Goal: Answer question/provide support: Share knowledge or assist other users

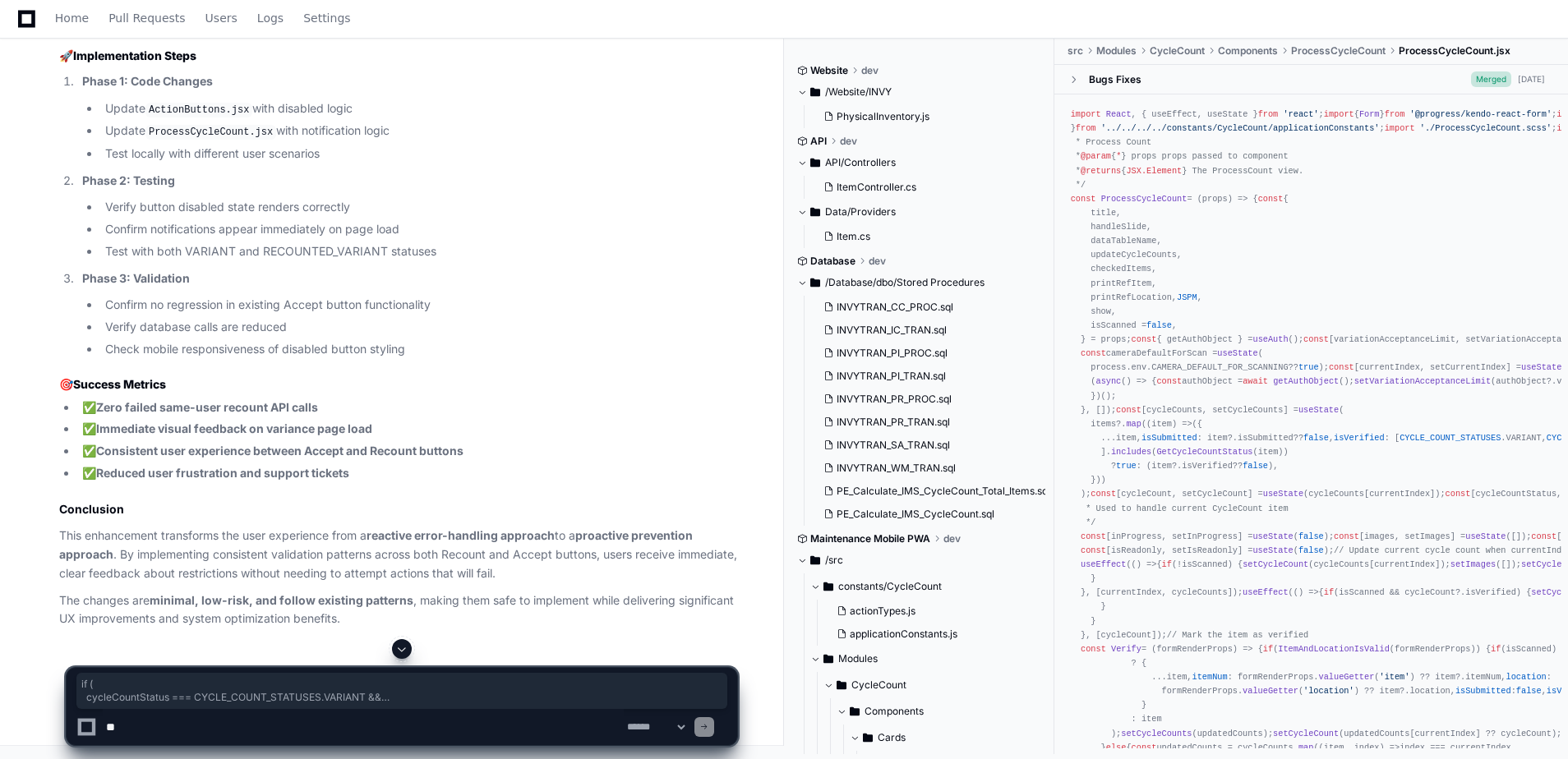
scroll to position [24841, 0]
click at [403, 728] on textarea at bounding box center [363, 727] width 521 height 36
type textarea "**********"
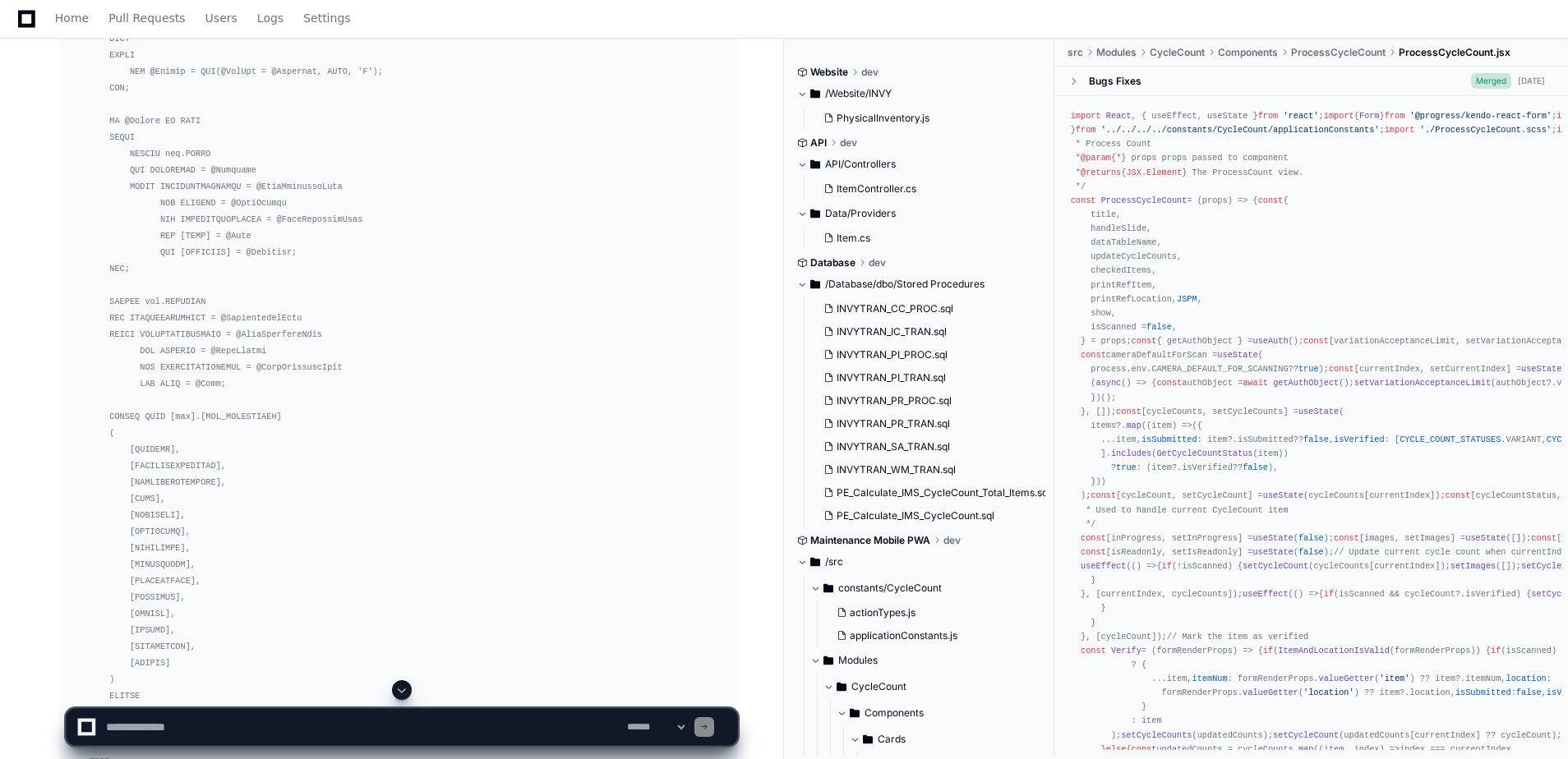
scroll to position [10026, 0]
click at [404, 687] on span at bounding box center [402, 690] width 13 height 13
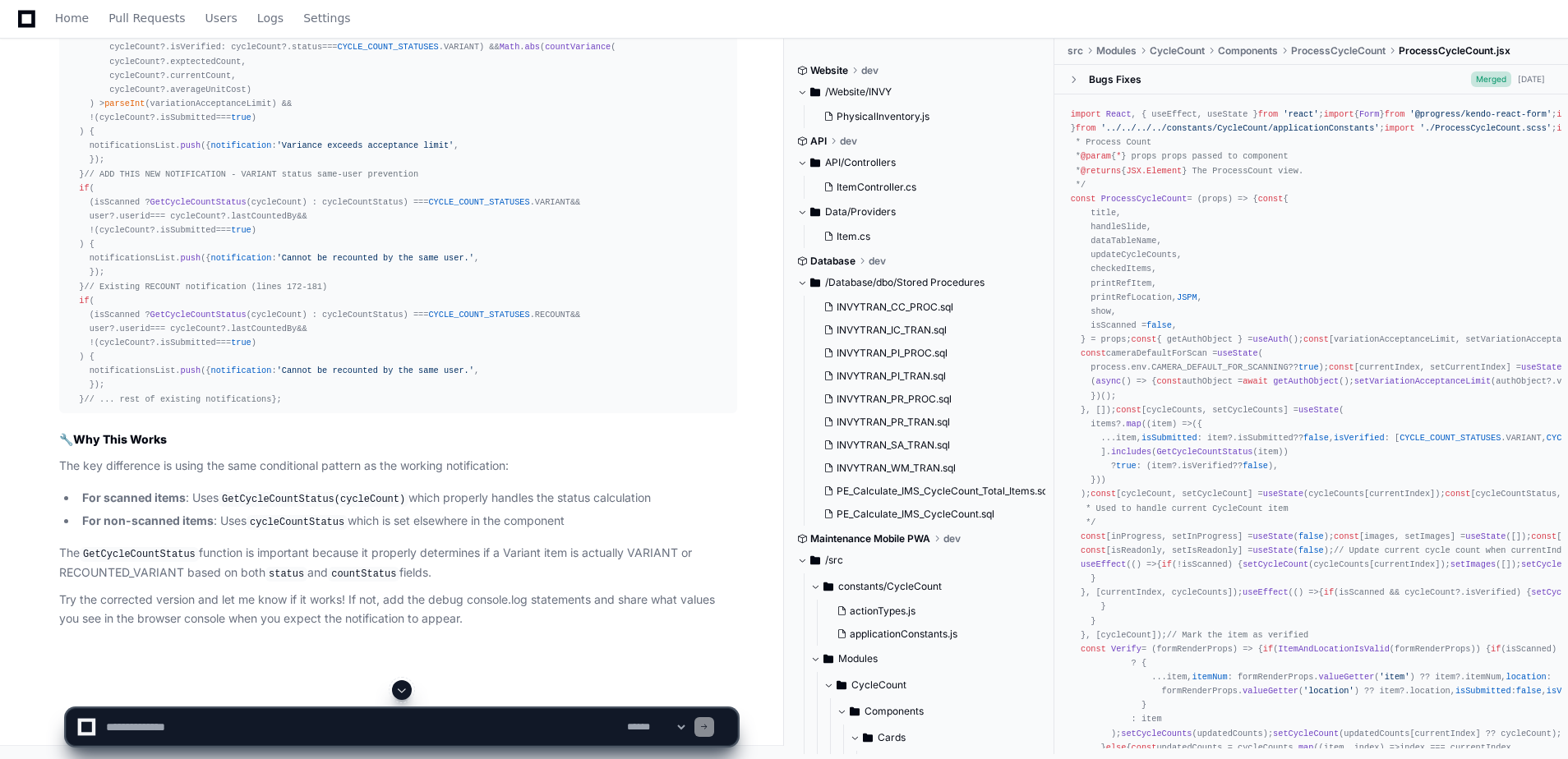
scroll to position [28242, 0]
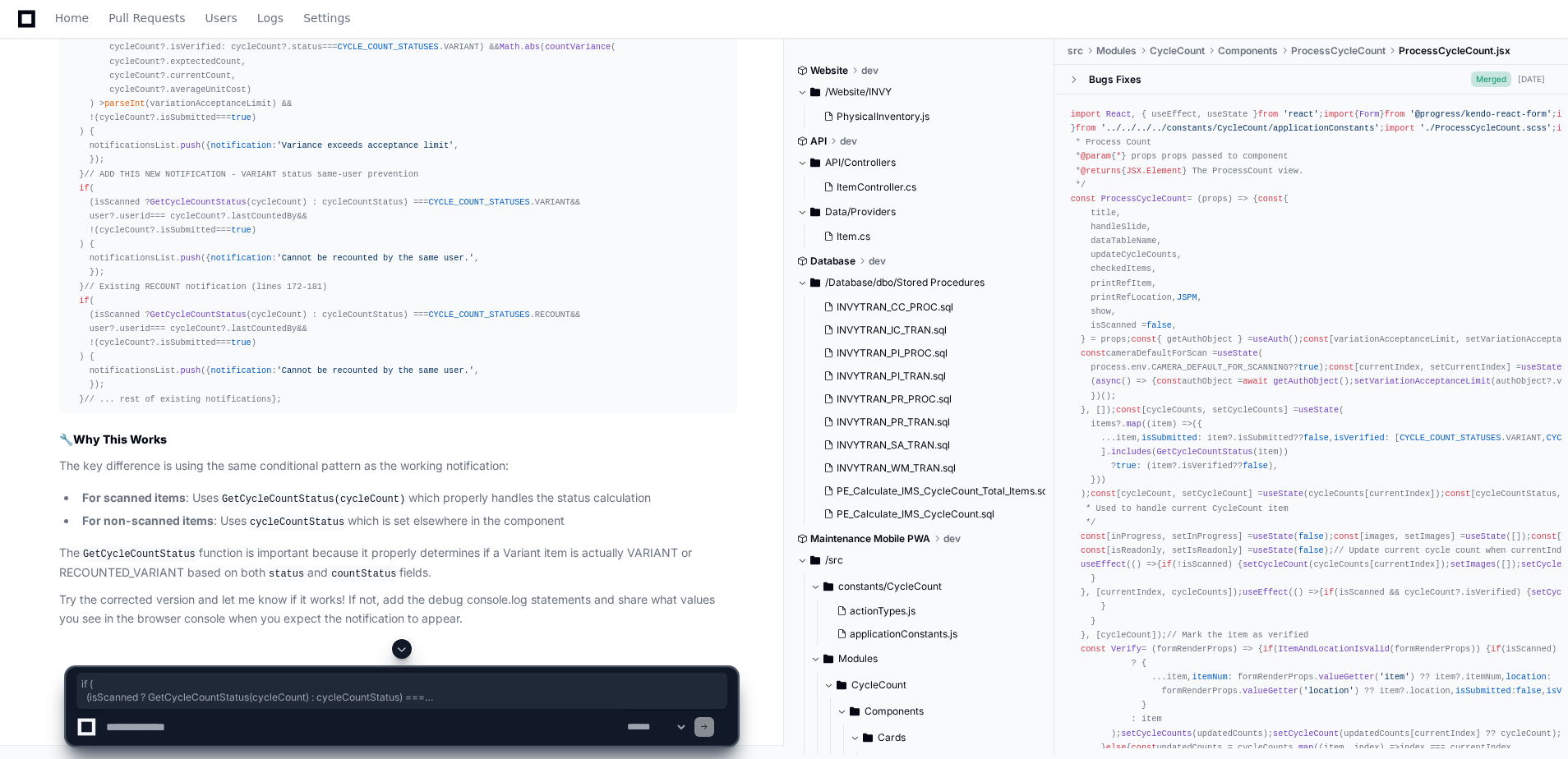
drag, startPoint x: 84, startPoint y: 537, endPoint x: 70, endPoint y: 413, distance: 124.8
copy div "if ( (isScanned ? GetCycleCountStatus (cycleCount) : cycleCountStatus) === CYCL…"
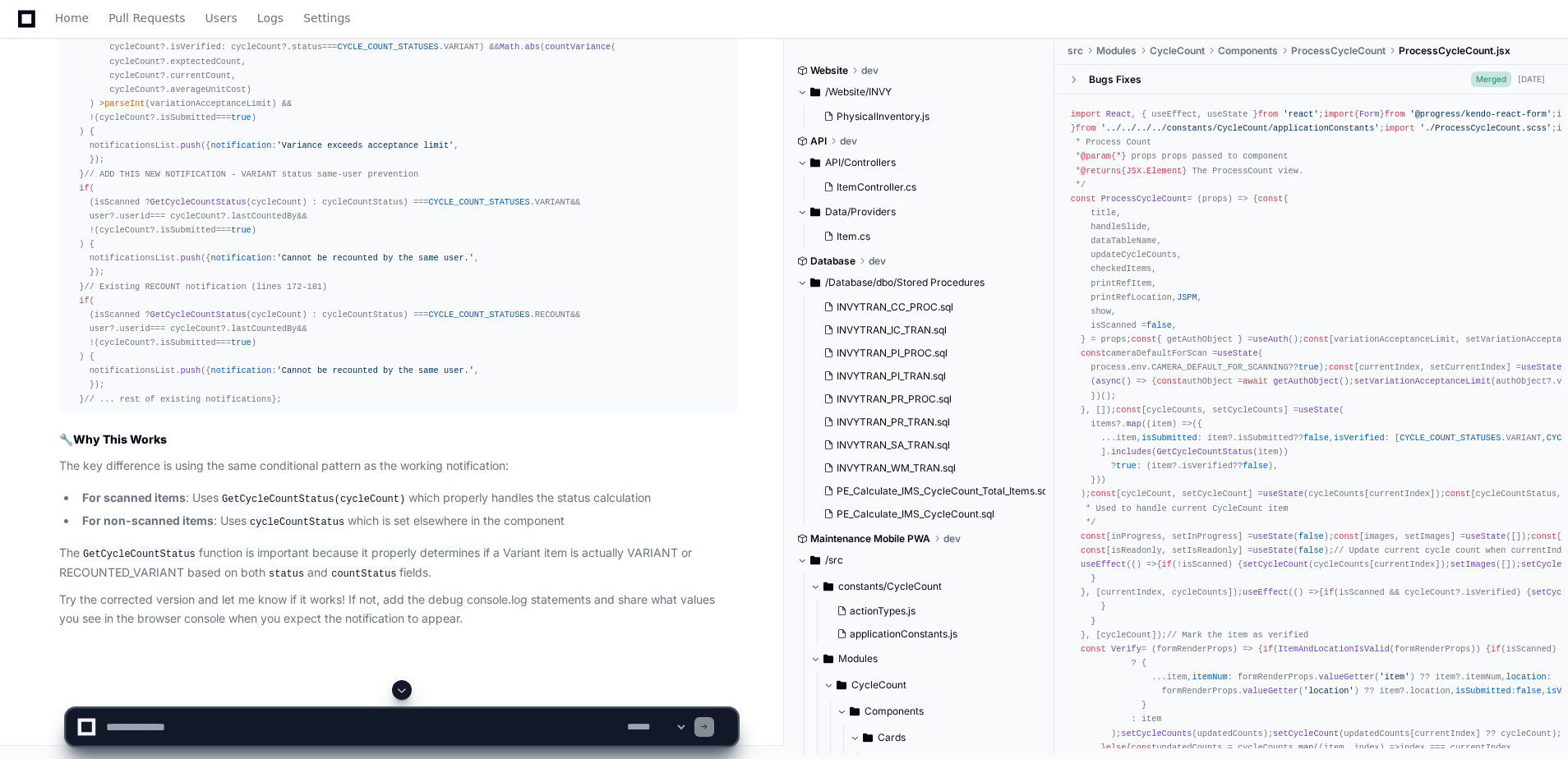
click at [255, 715] on textarea at bounding box center [363, 727] width 521 height 36
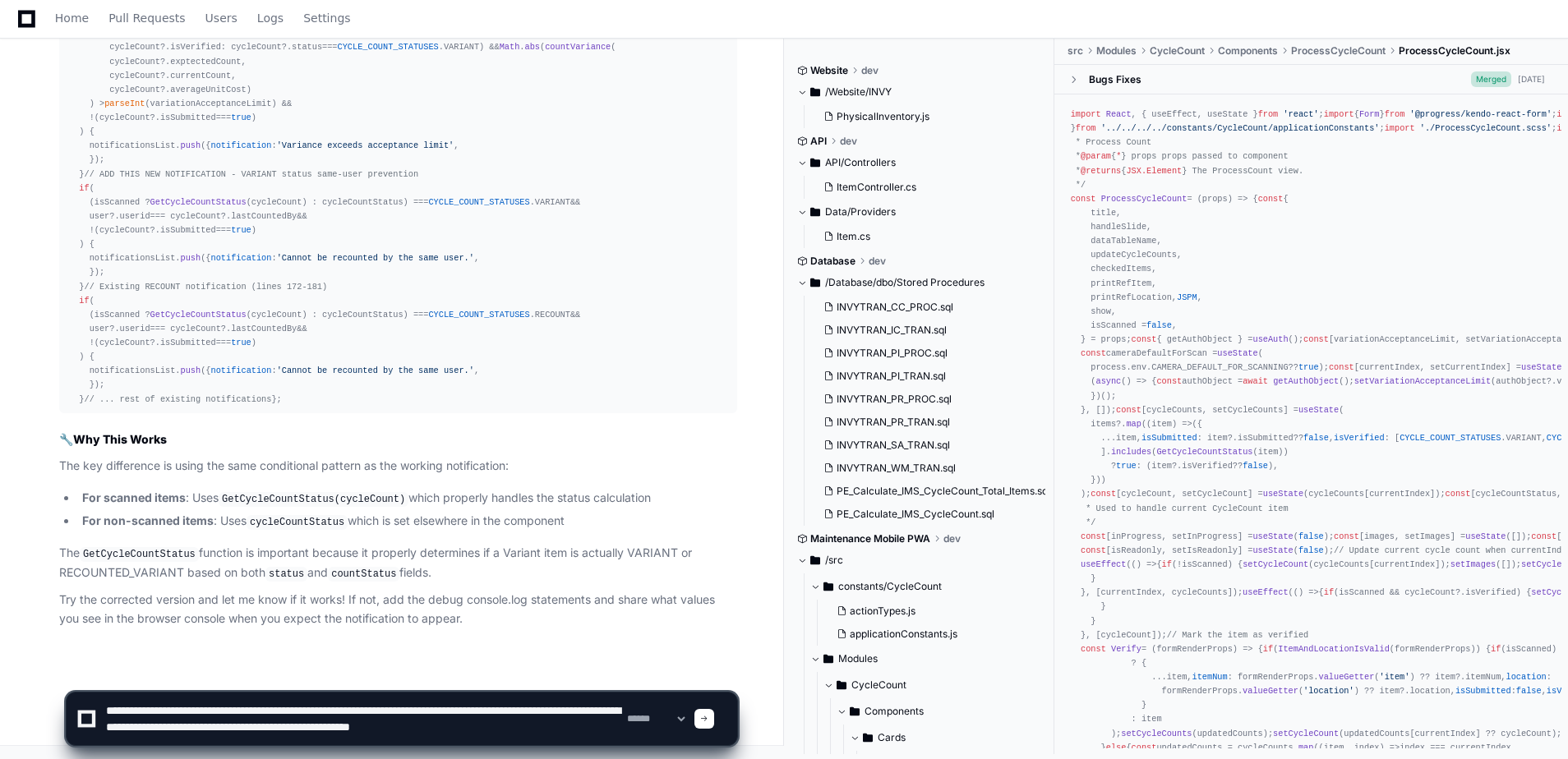
paste textarea "**********"
type textarea "**********"
click at [659, 716] on select "**********" at bounding box center [656, 719] width 64 height 11
select select "*********"
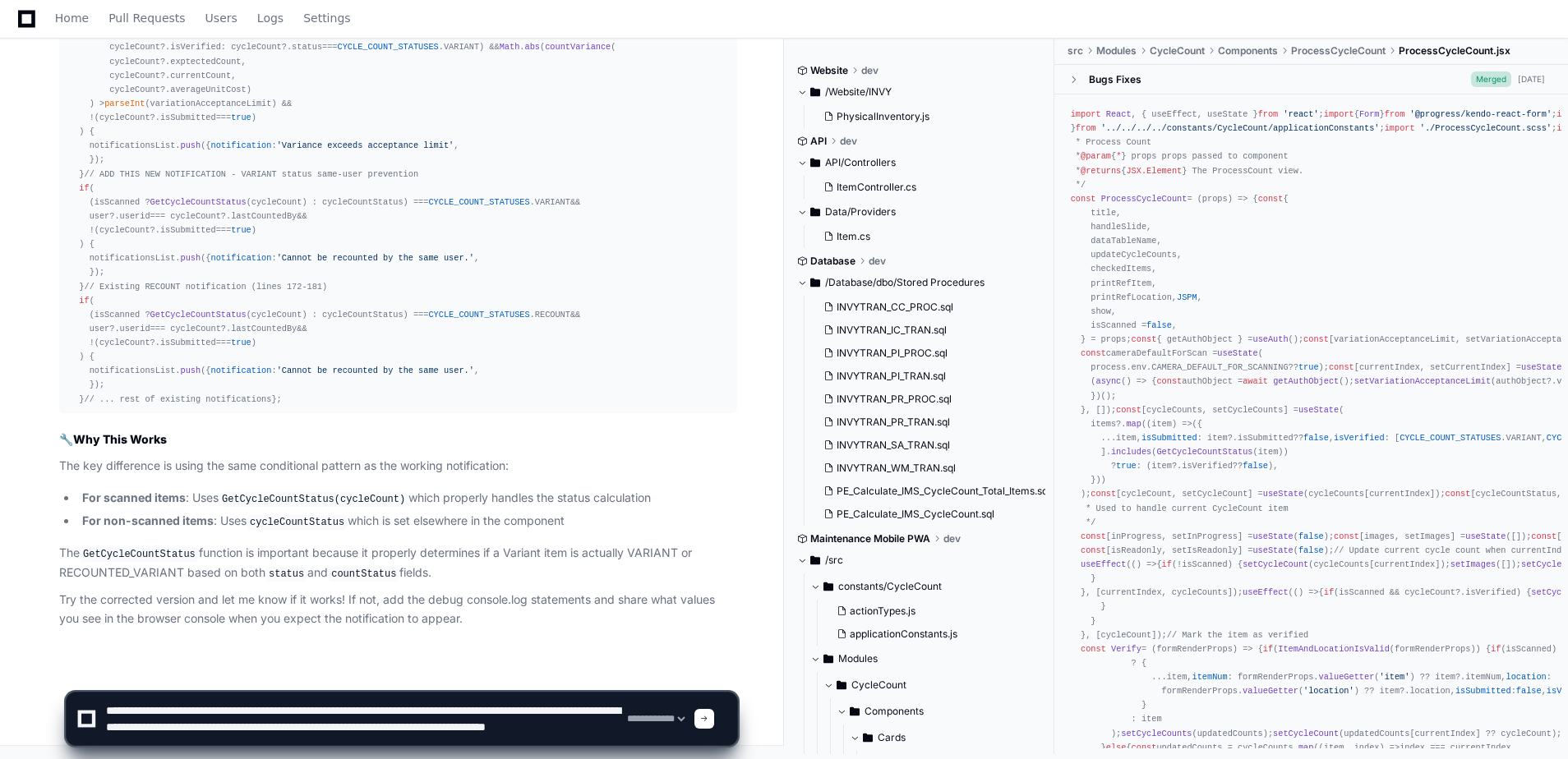
click at [624, 714] on select "**********" at bounding box center [656, 719] width 64 height 11
click at [715, 723] on div at bounding box center [704, 718] width 20 height 20
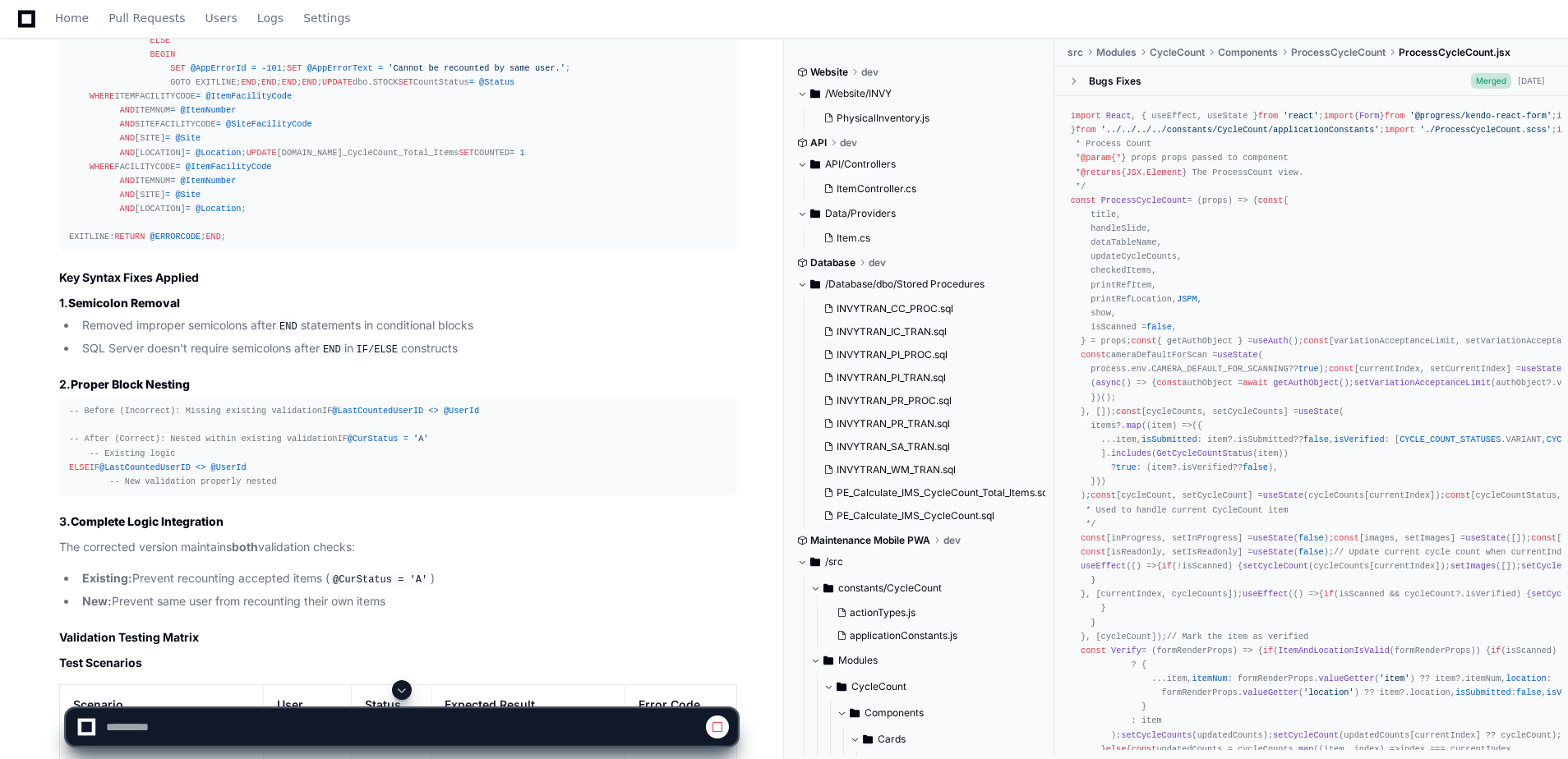
scroll to position [15532, 0]
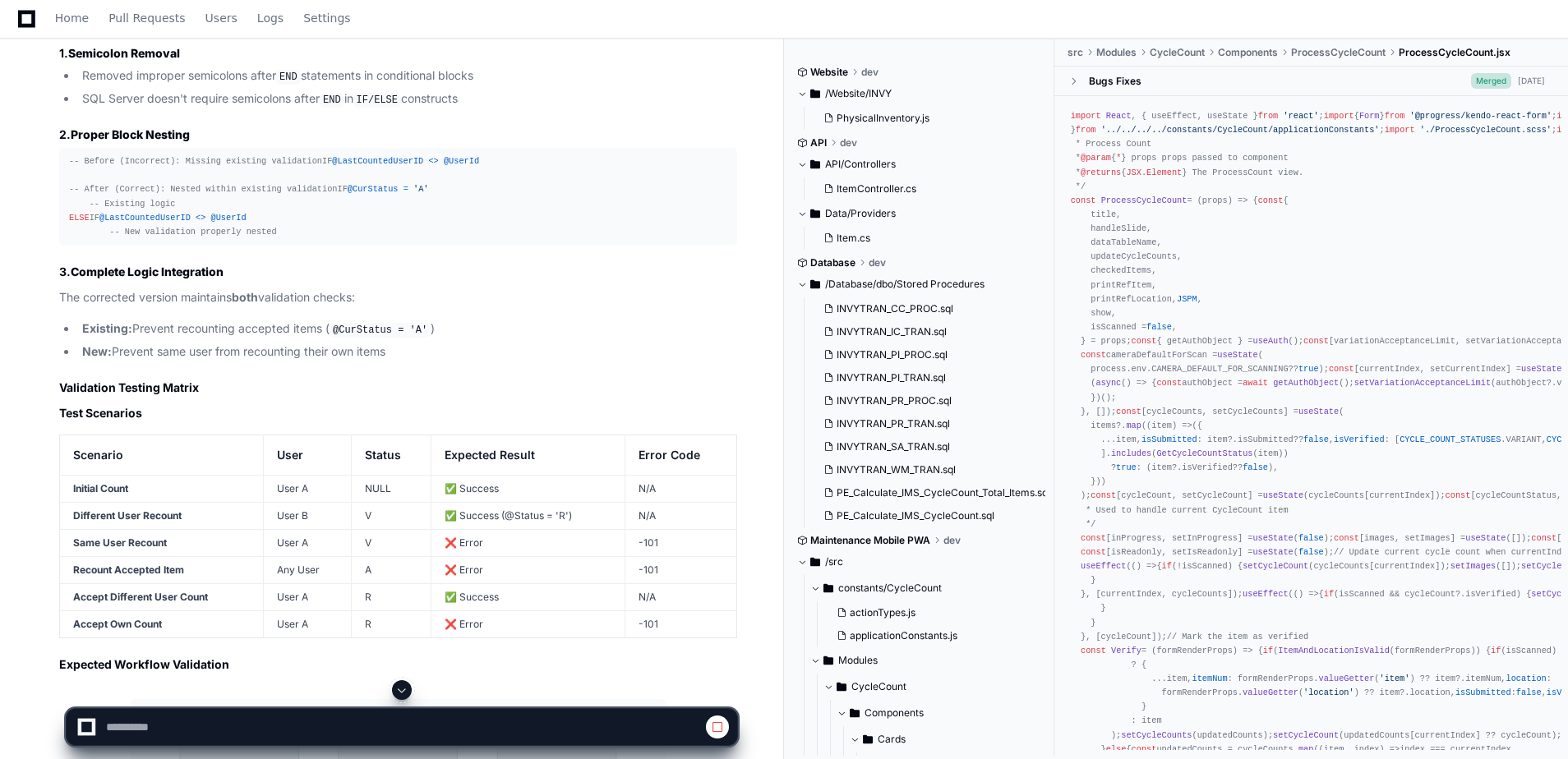
click at [405, 696] on span at bounding box center [402, 690] width 13 height 13
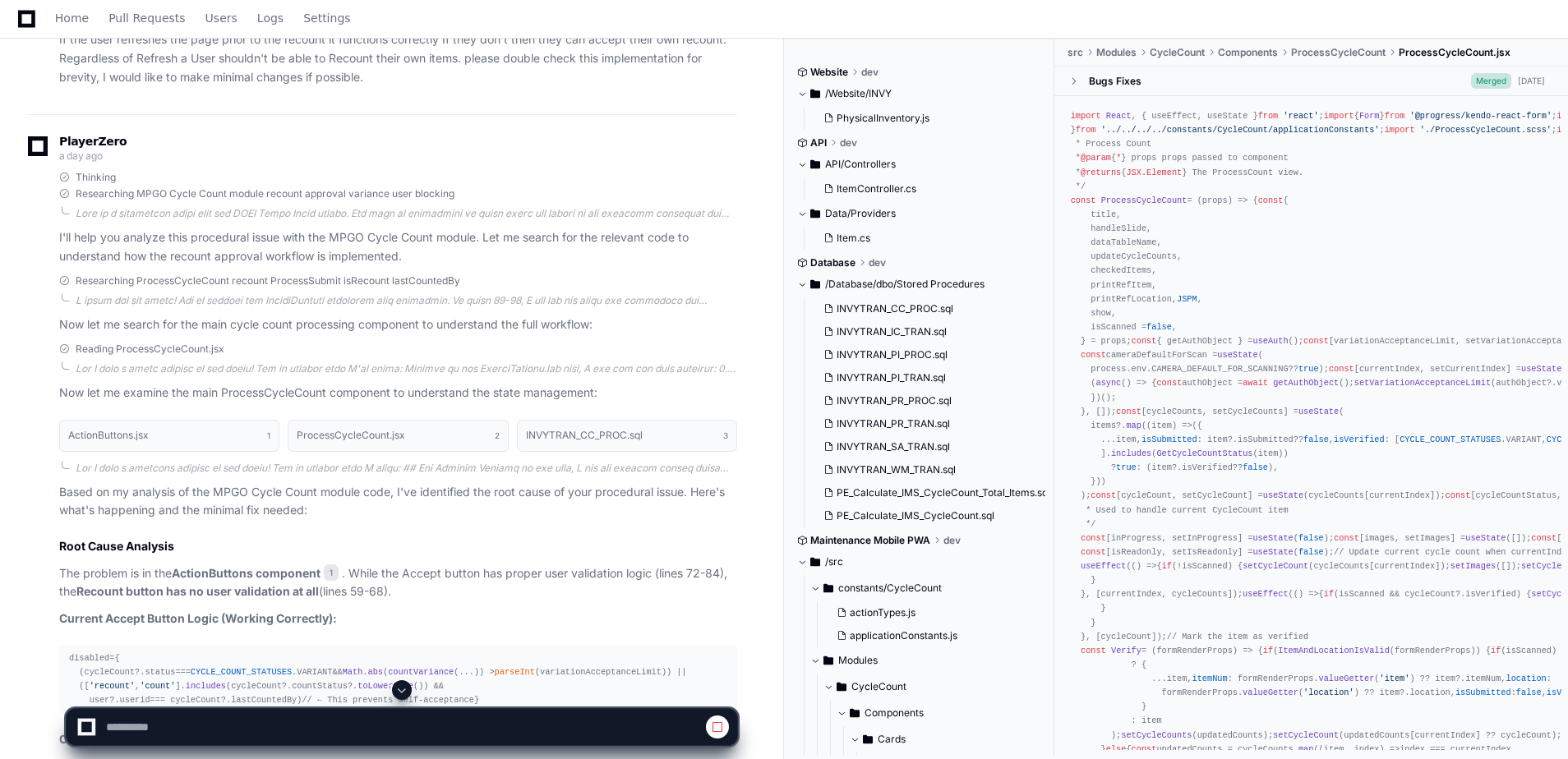
scroll to position [414, 0]
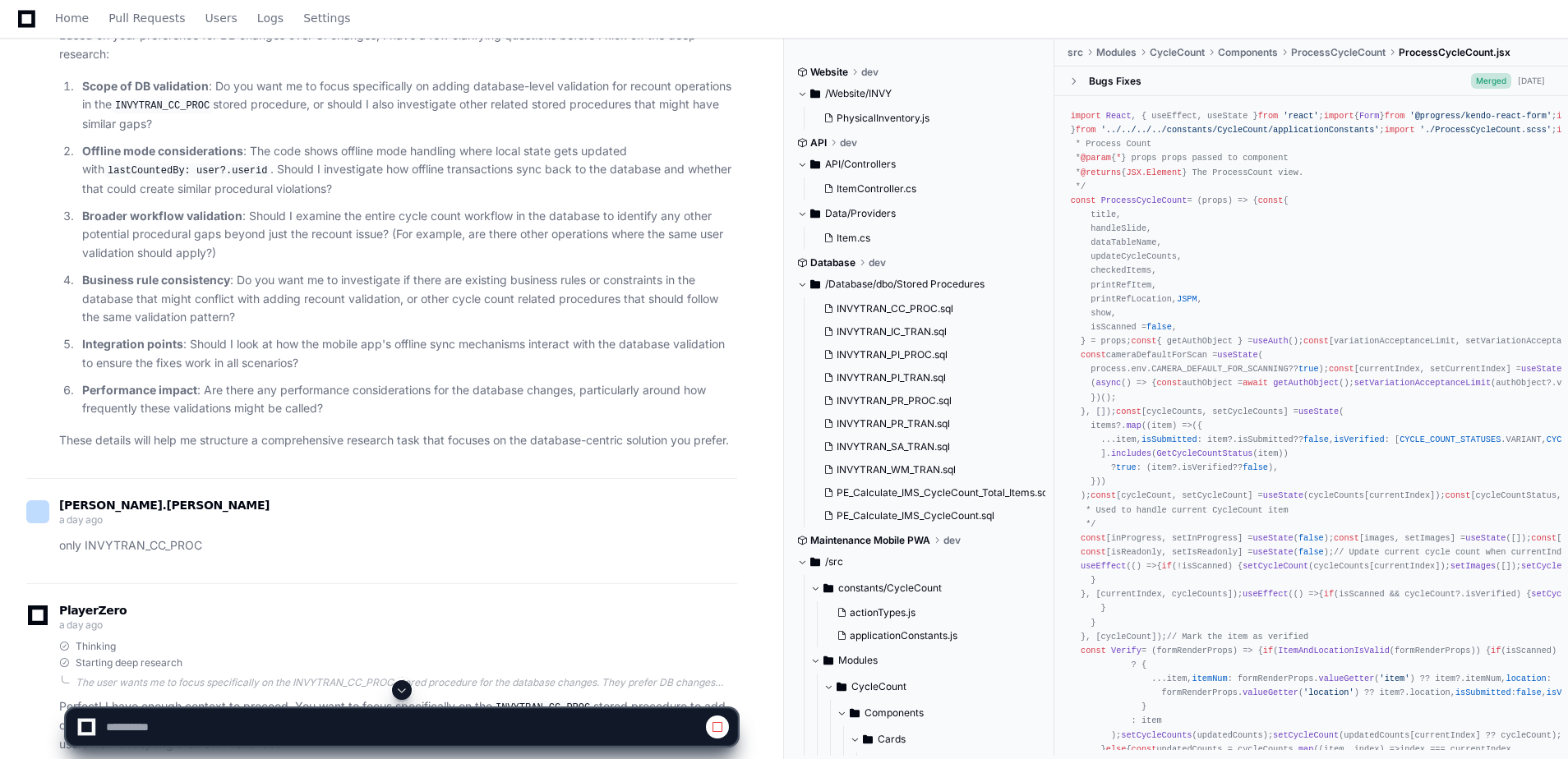
click at [405, 692] on span at bounding box center [402, 690] width 13 height 13
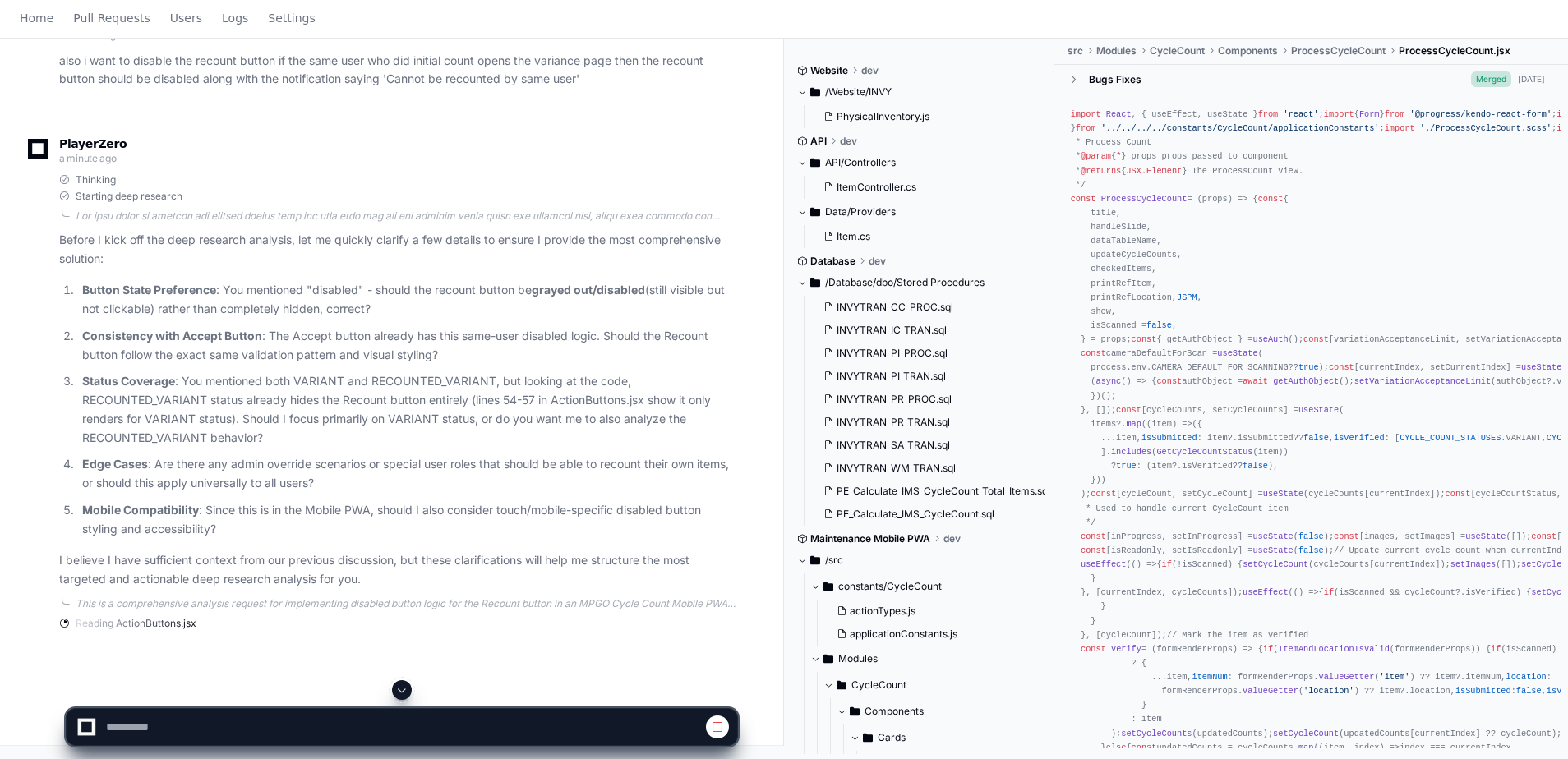
scroll to position [411, 0]
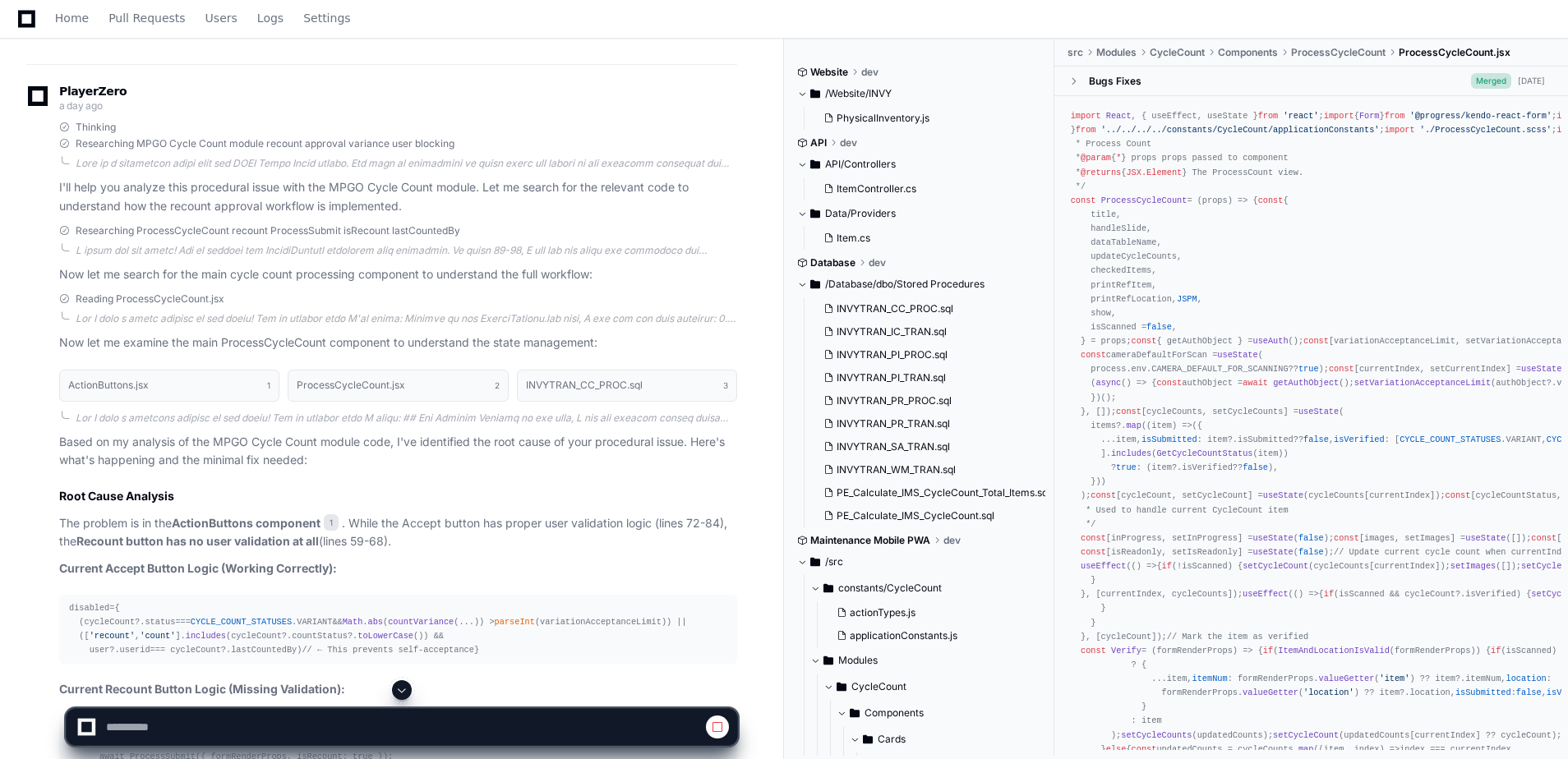
click at [396, 682] on button at bounding box center [402, 690] width 20 height 20
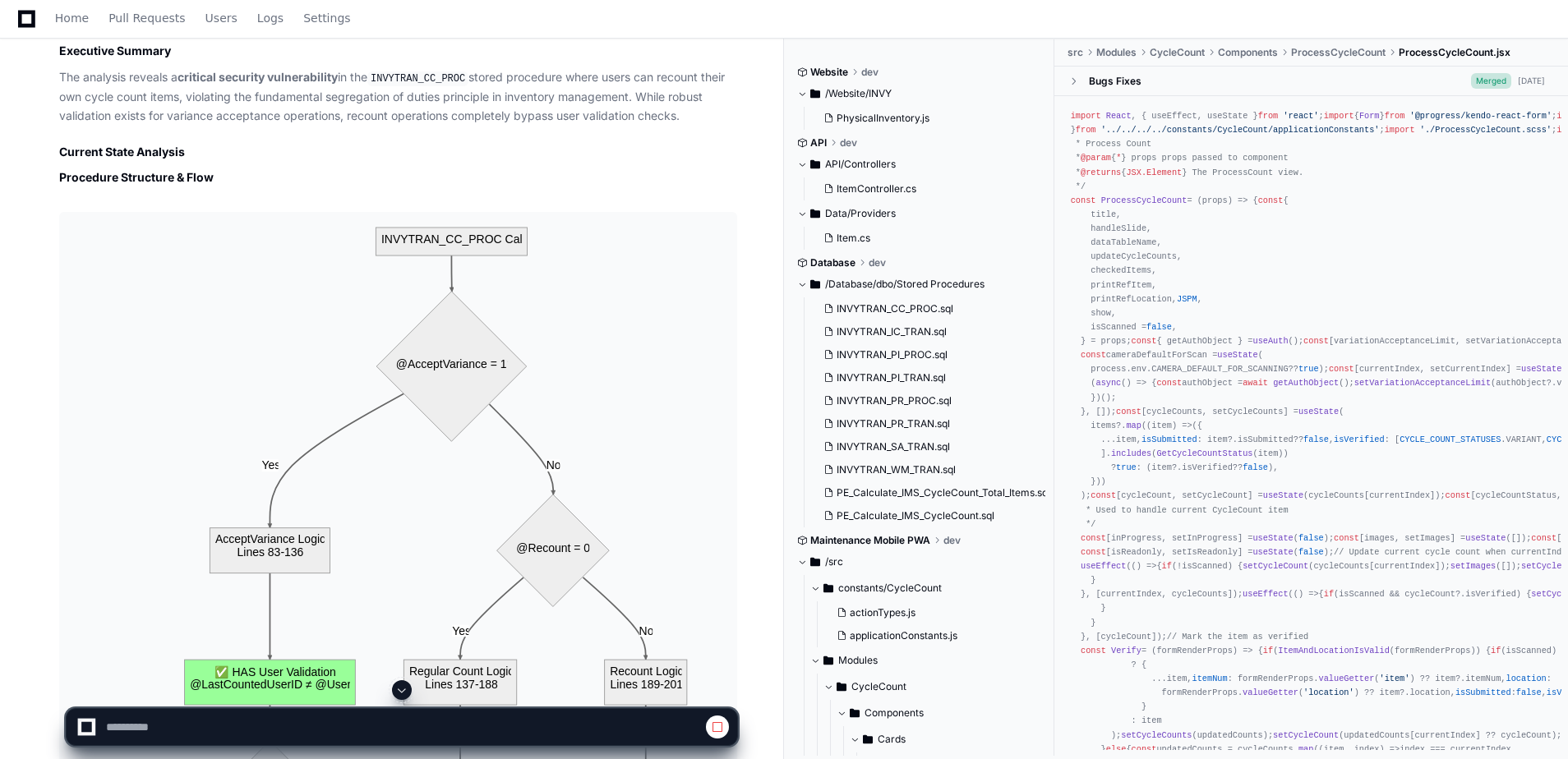
scroll to position [3370, 0]
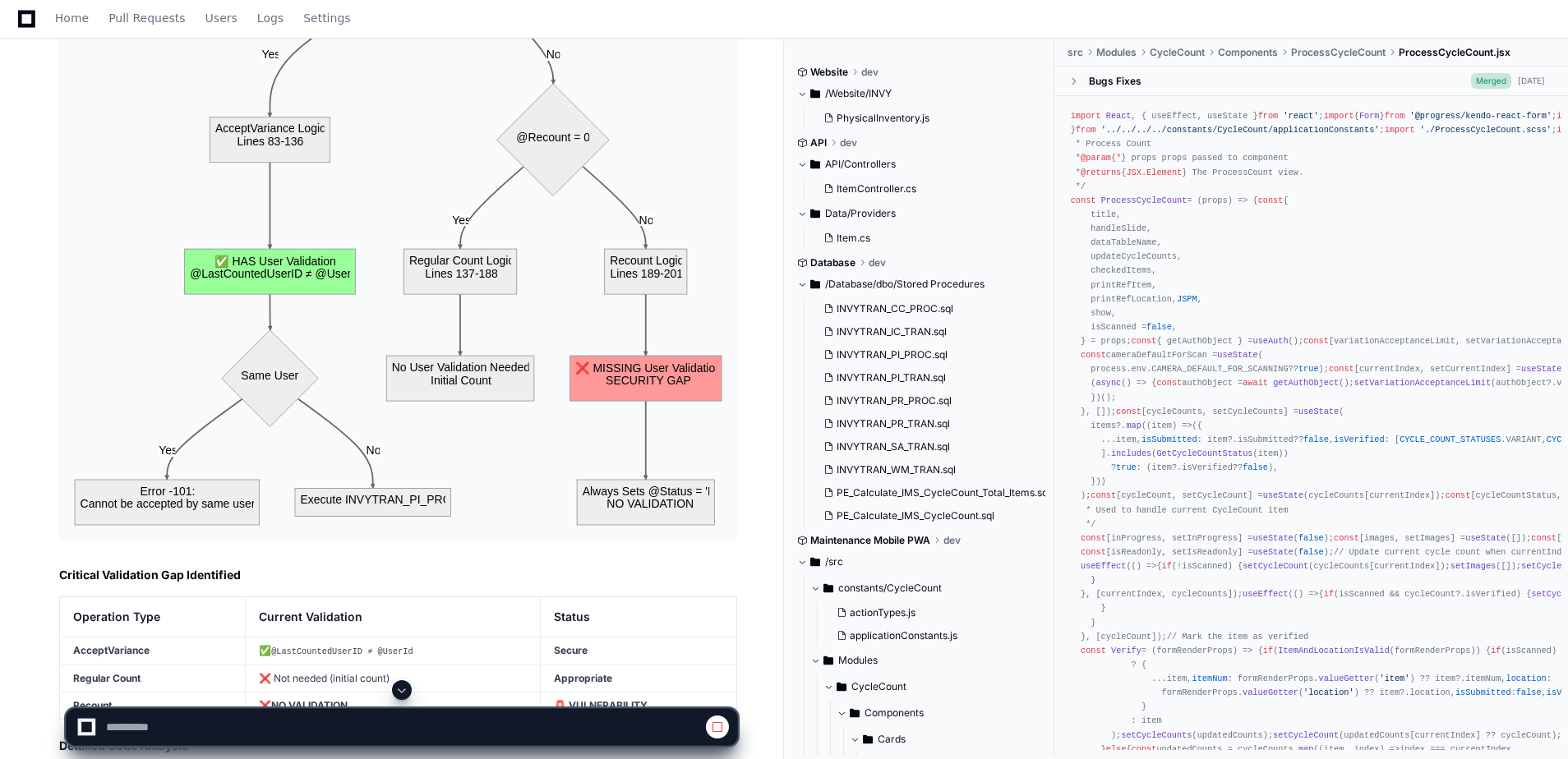
click at [409, 694] on button at bounding box center [402, 690] width 20 height 20
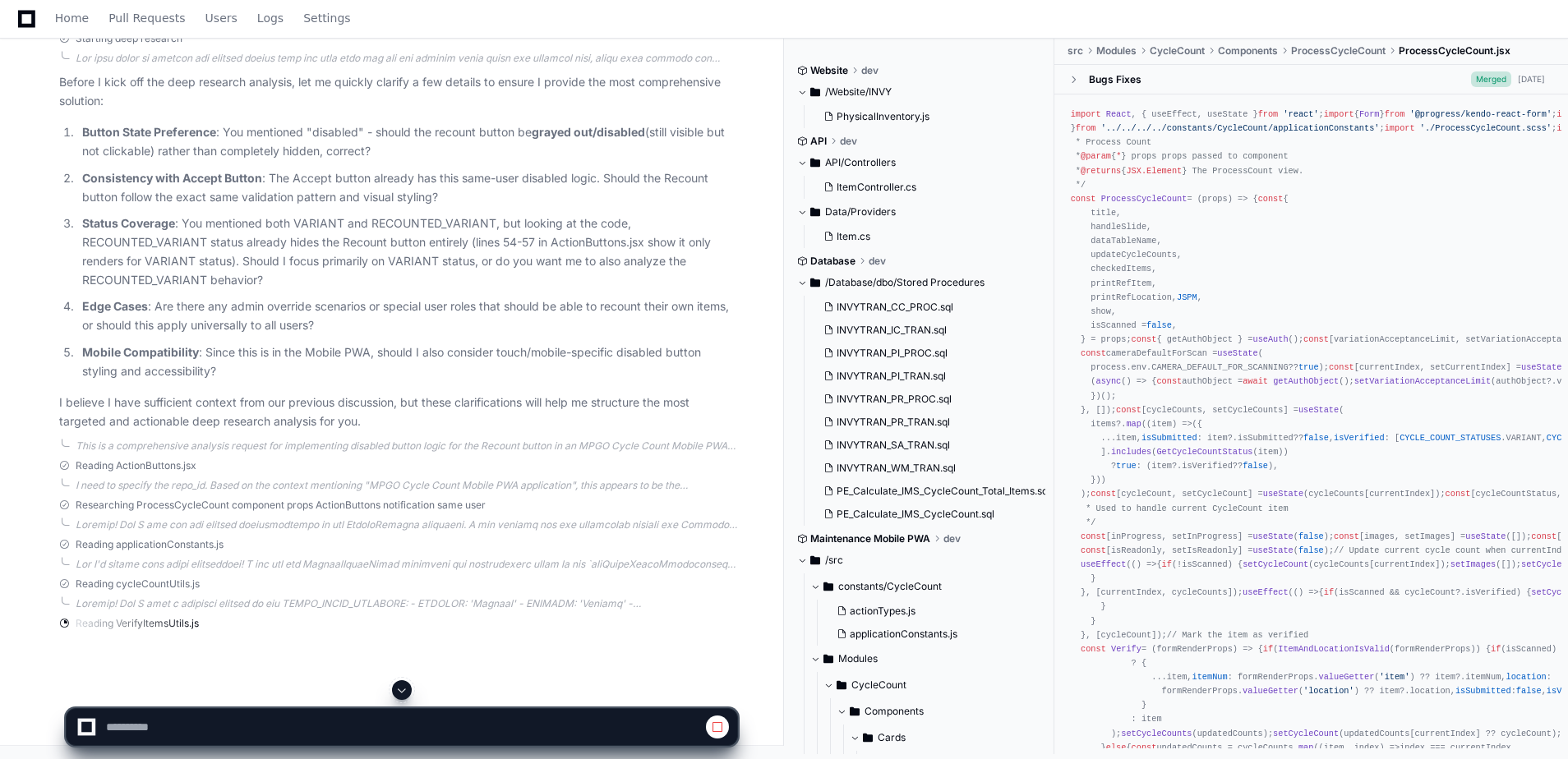
scroll to position [411, 0]
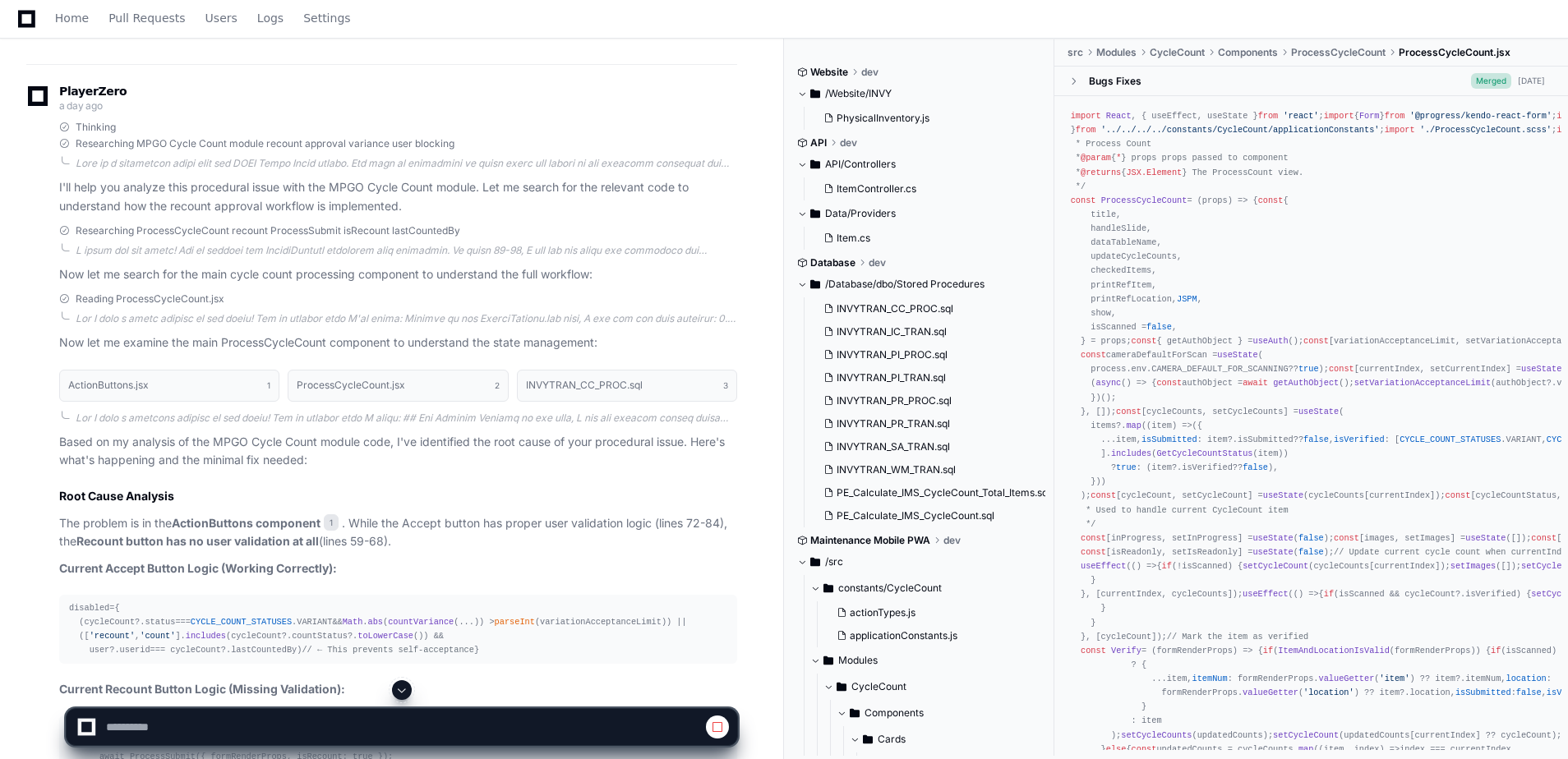
click at [404, 693] on span at bounding box center [402, 690] width 13 height 13
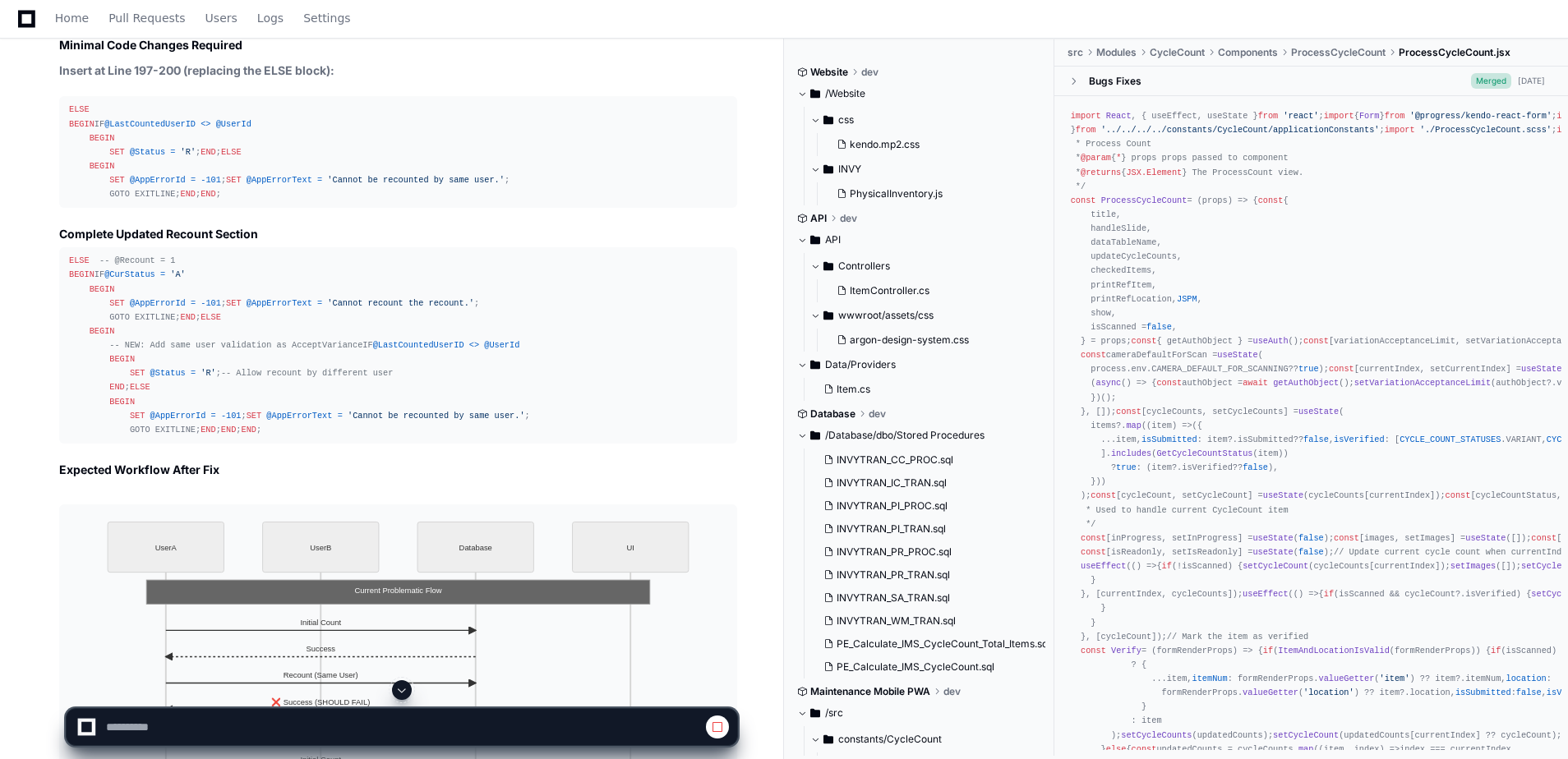
scroll to position [4602, 0]
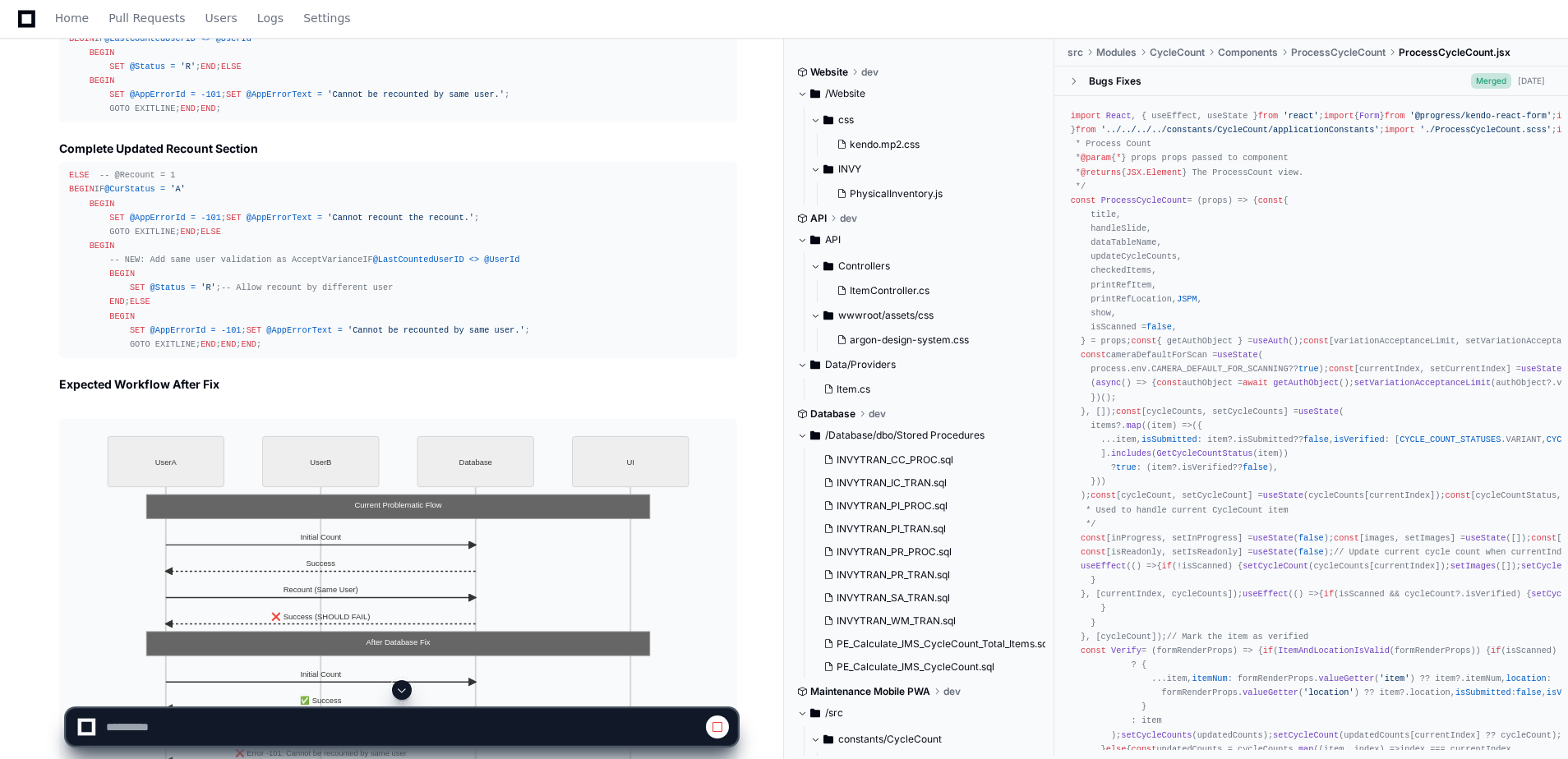
click at [408, 682] on button at bounding box center [402, 690] width 20 height 20
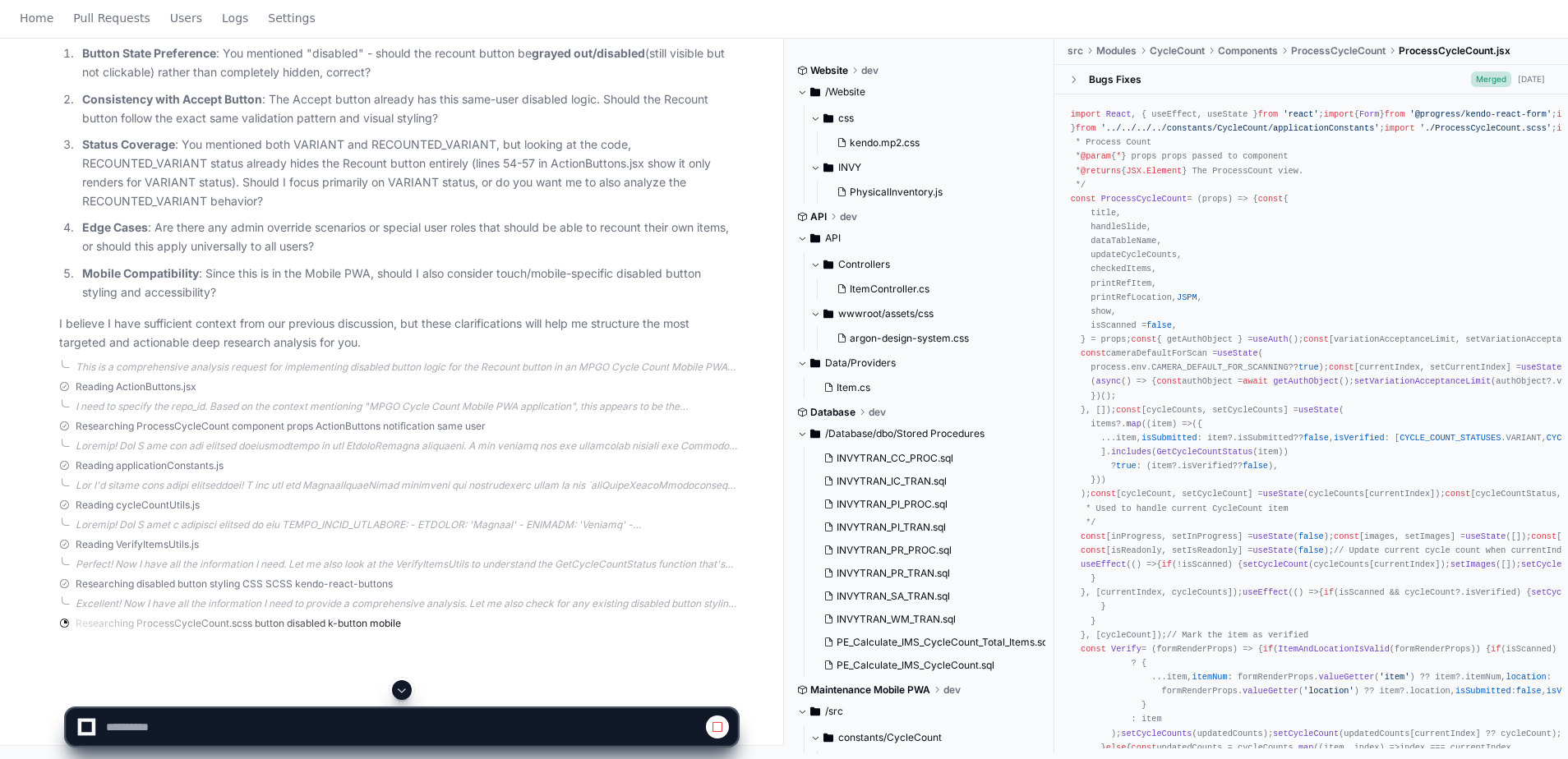
scroll to position [0, 0]
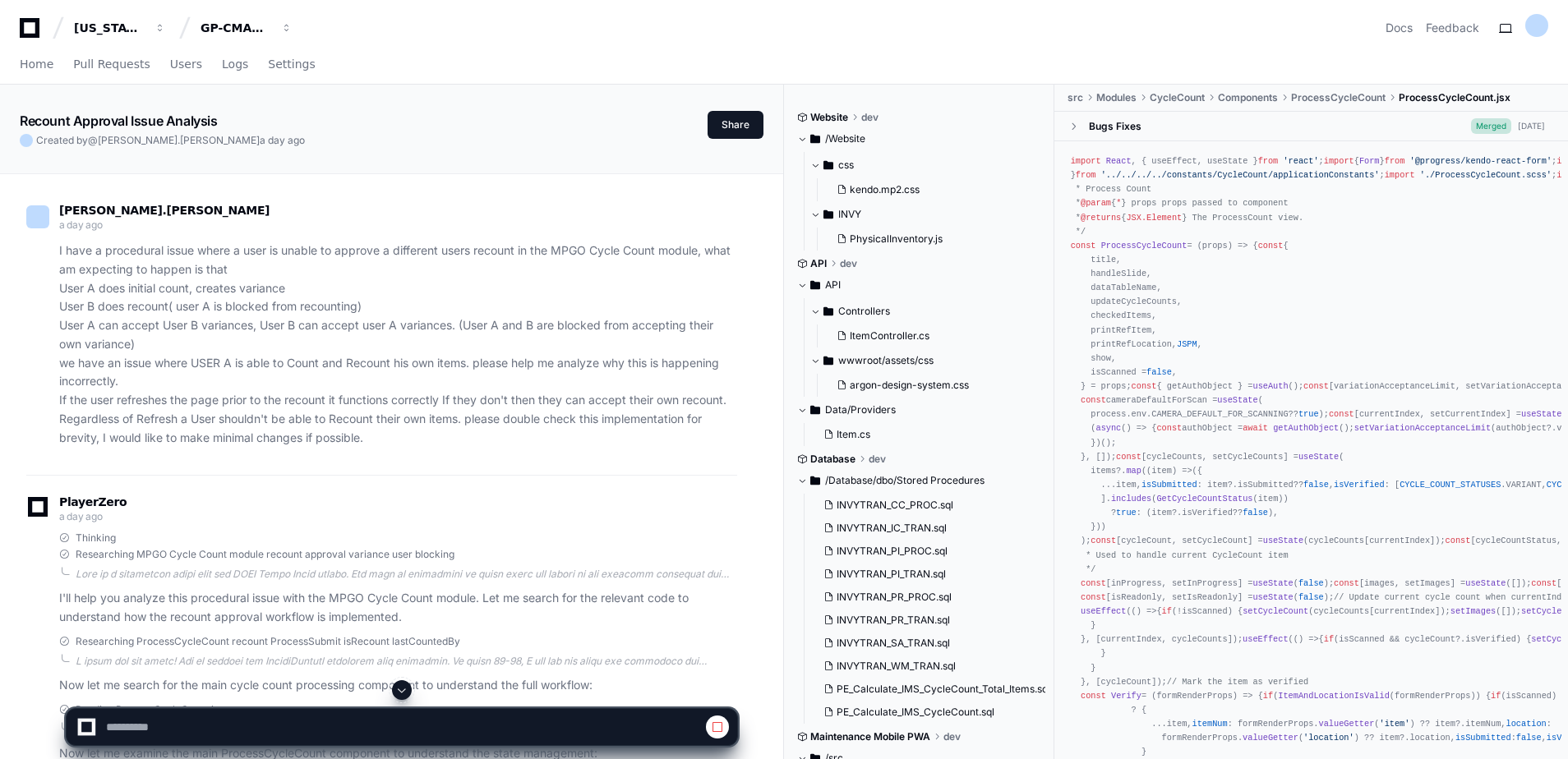
click at [406, 688] on span at bounding box center [402, 690] width 13 height 13
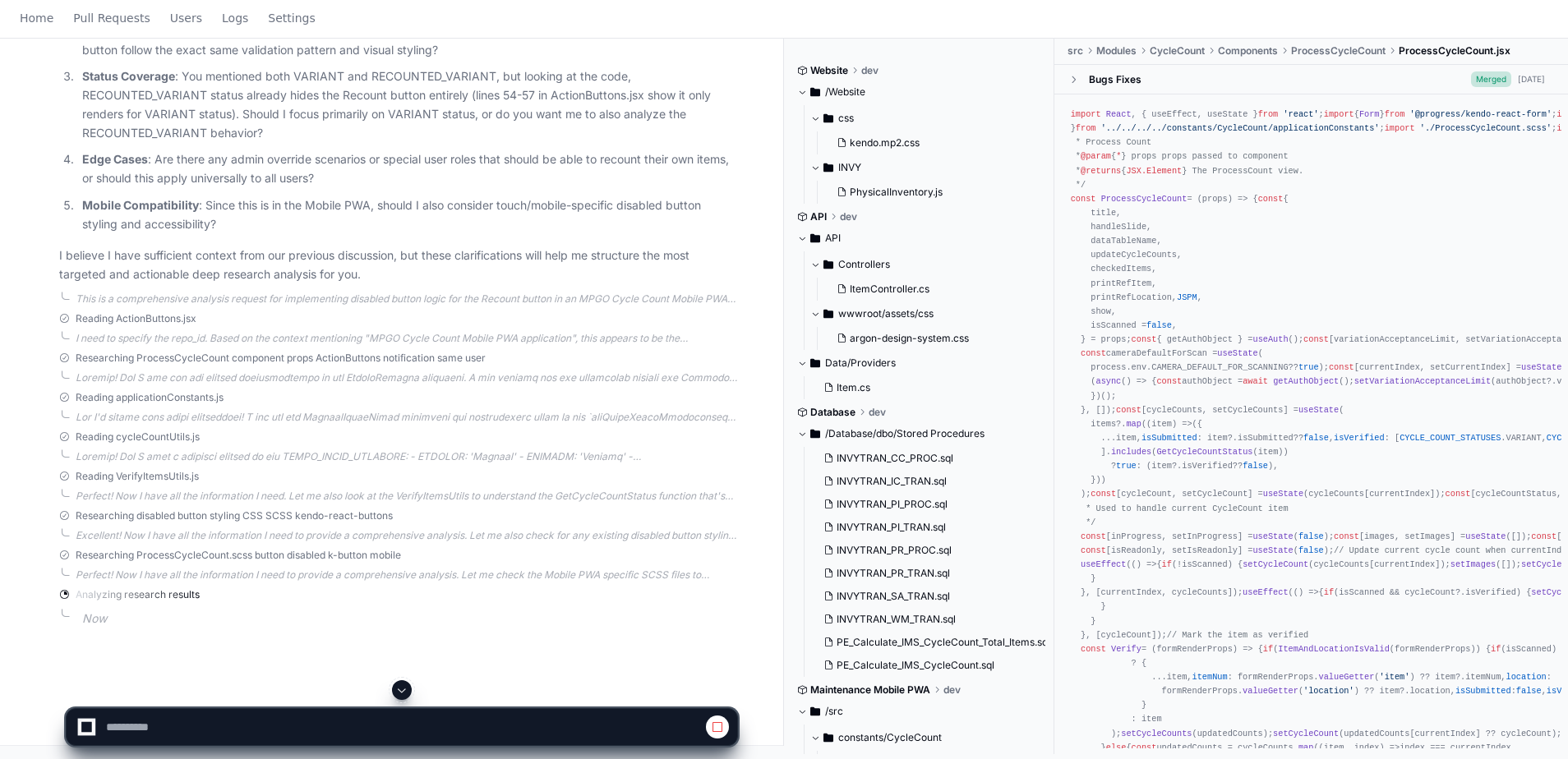
scroll to position [82, 0]
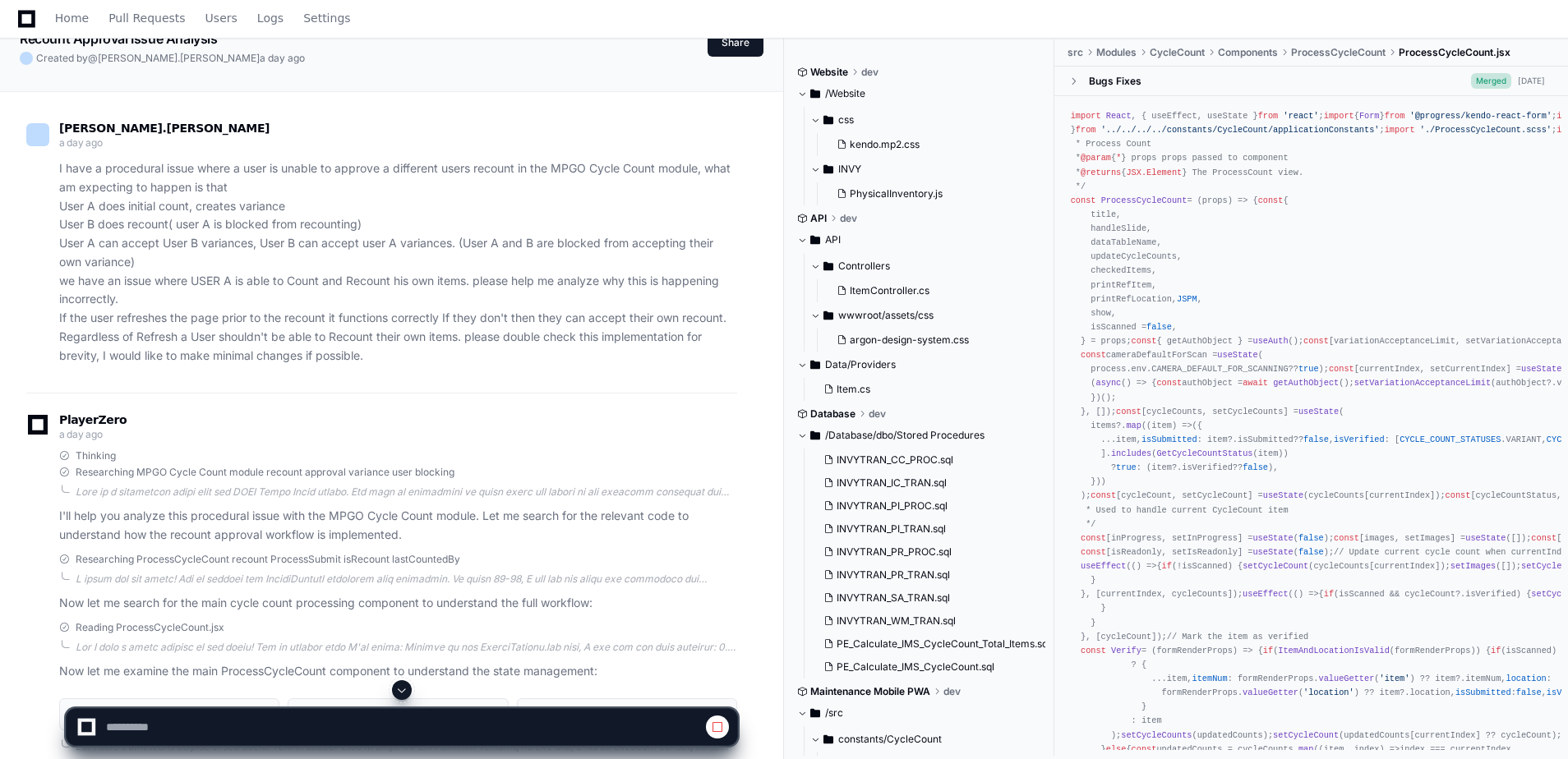
click at [400, 688] on span at bounding box center [402, 690] width 13 height 13
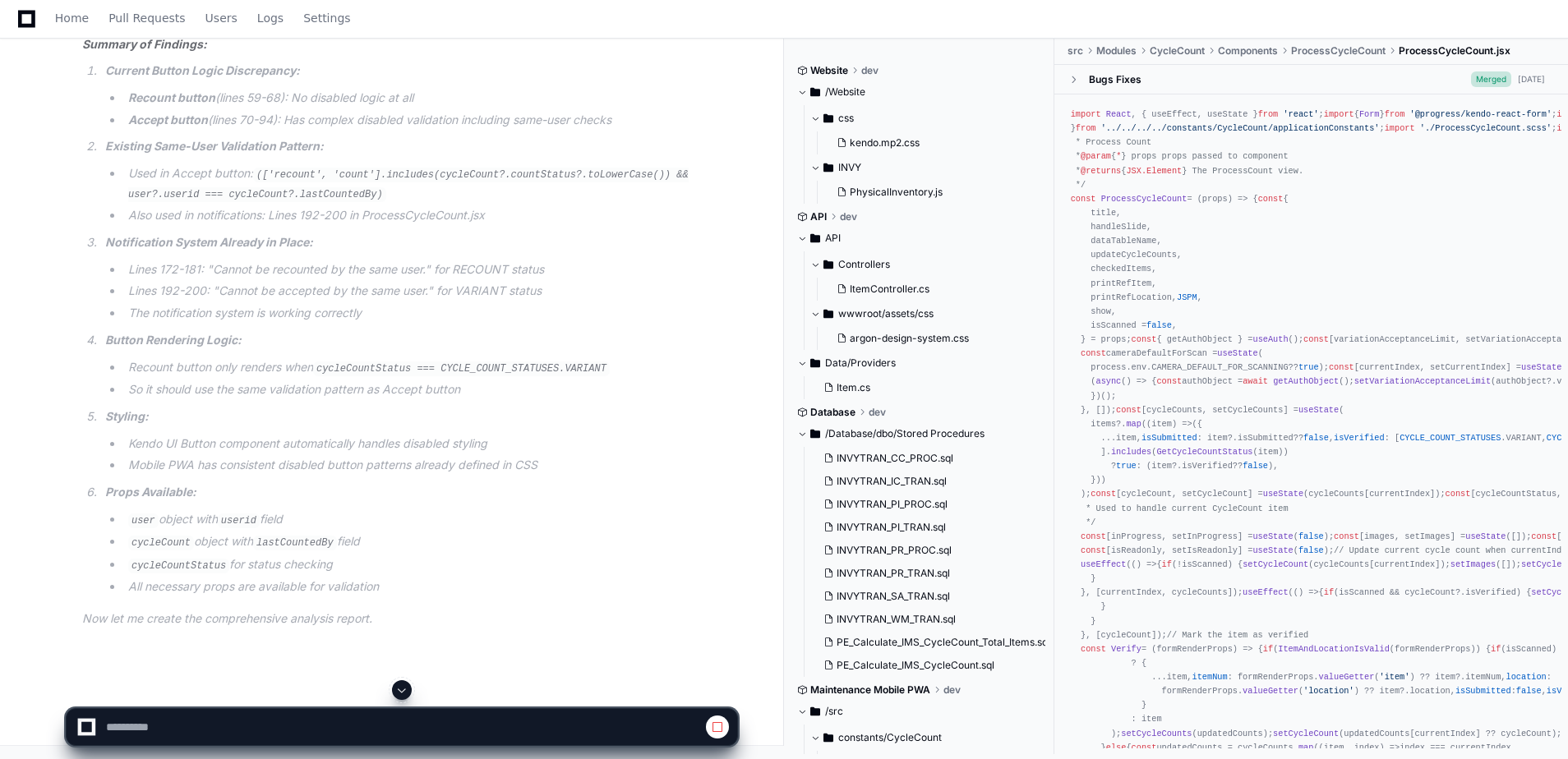
scroll to position [30405, 0]
select select "*********"
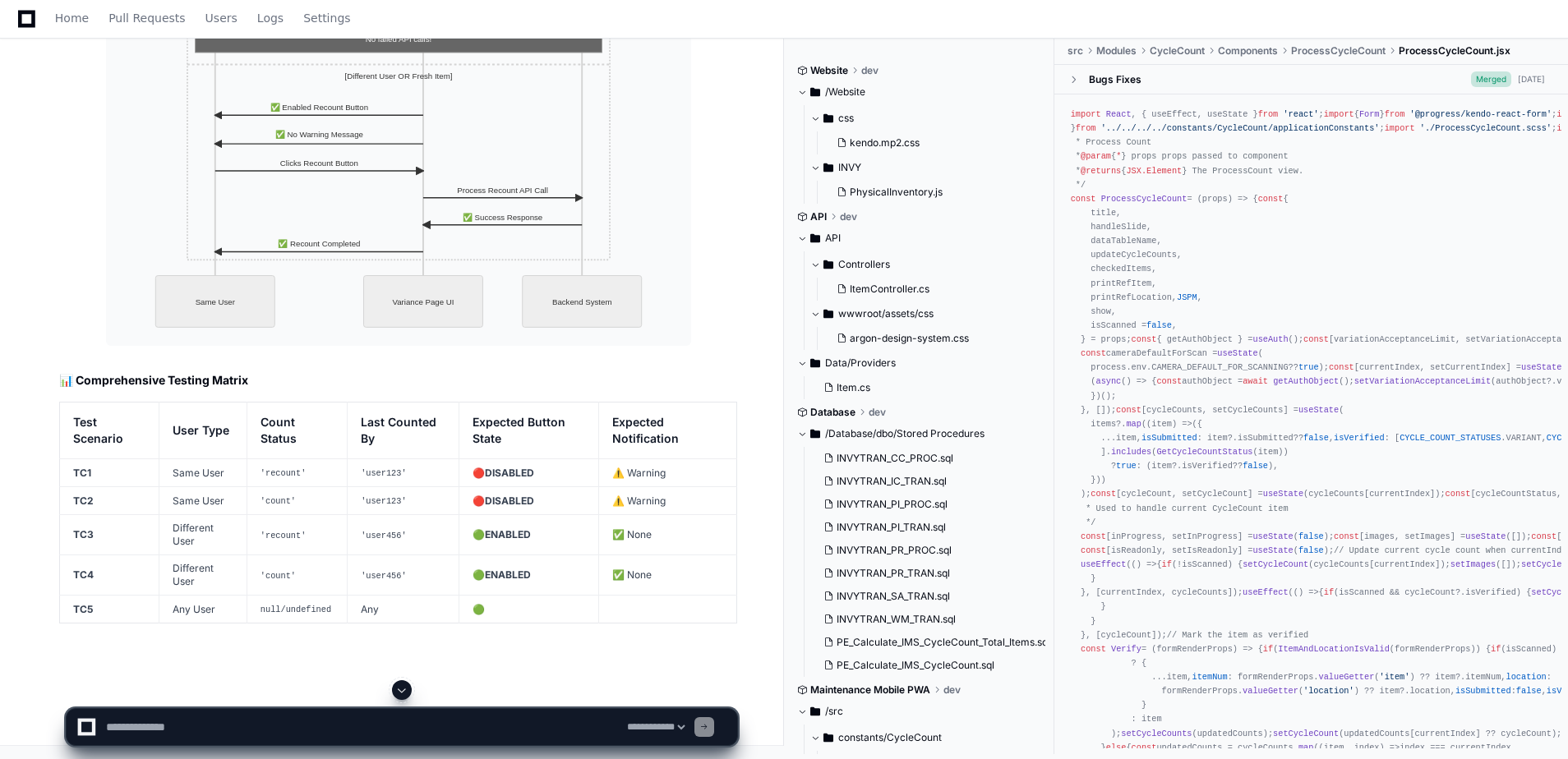
scroll to position [31059, 0]
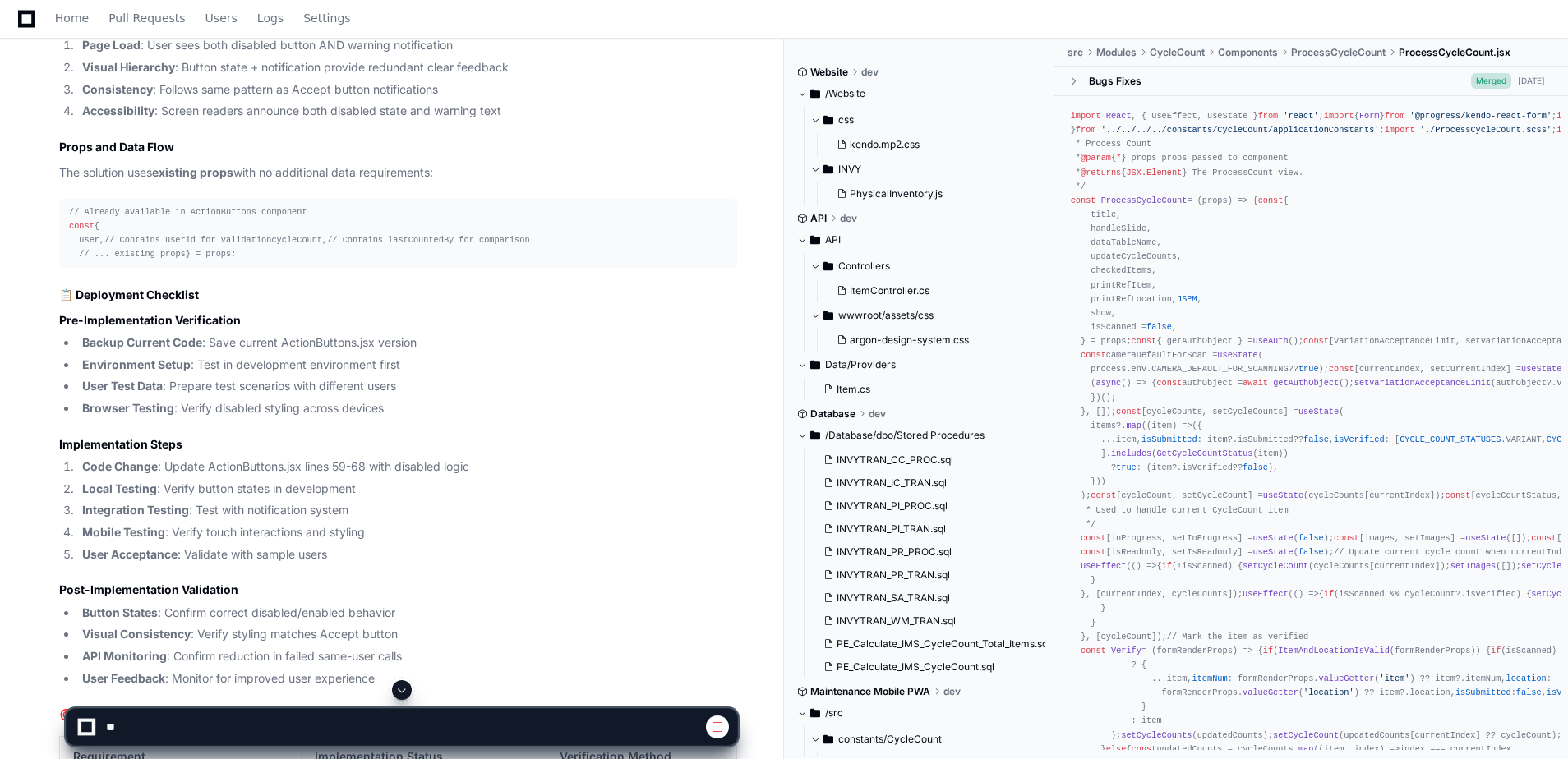
scroll to position [32211, 0]
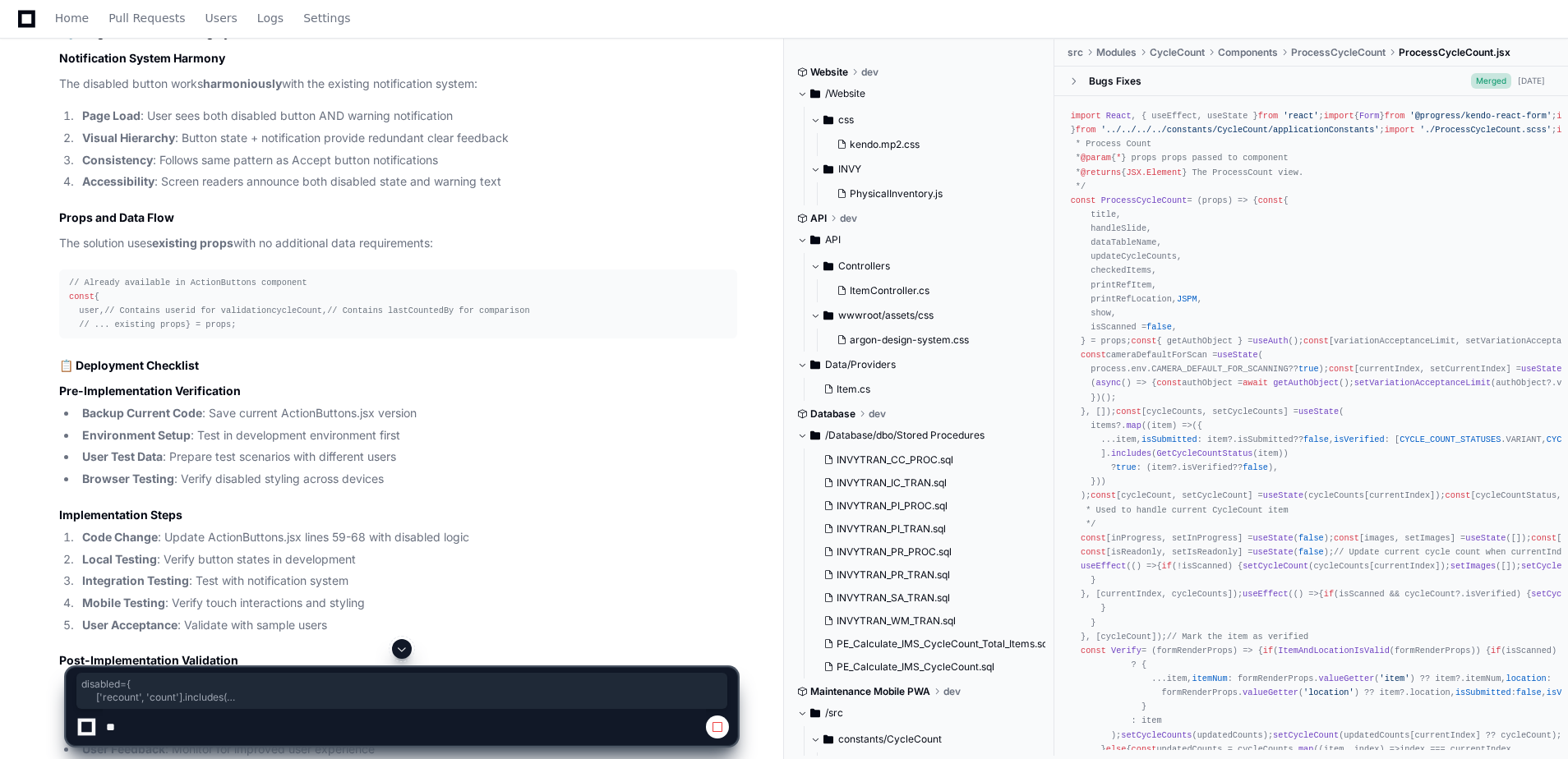
drag, startPoint x: 87, startPoint y: 388, endPoint x: 112, endPoint y: 442, distance: 59.5
copy span "disabled = { [' recount ', ' count '] .includes ( cycleCount ? .countStatus ? .…"
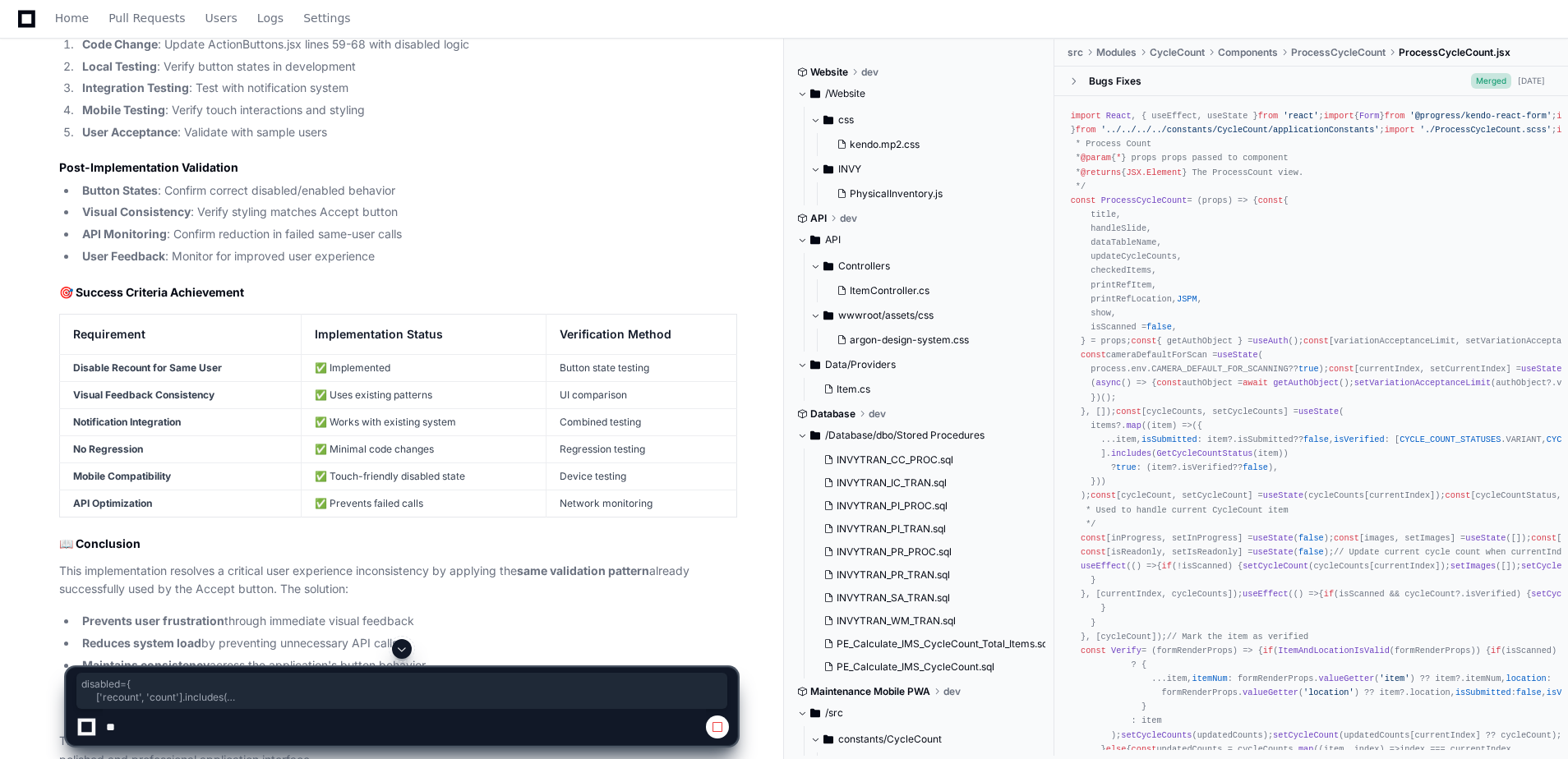
click at [400, 644] on span at bounding box center [402, 649] width 13 height 13
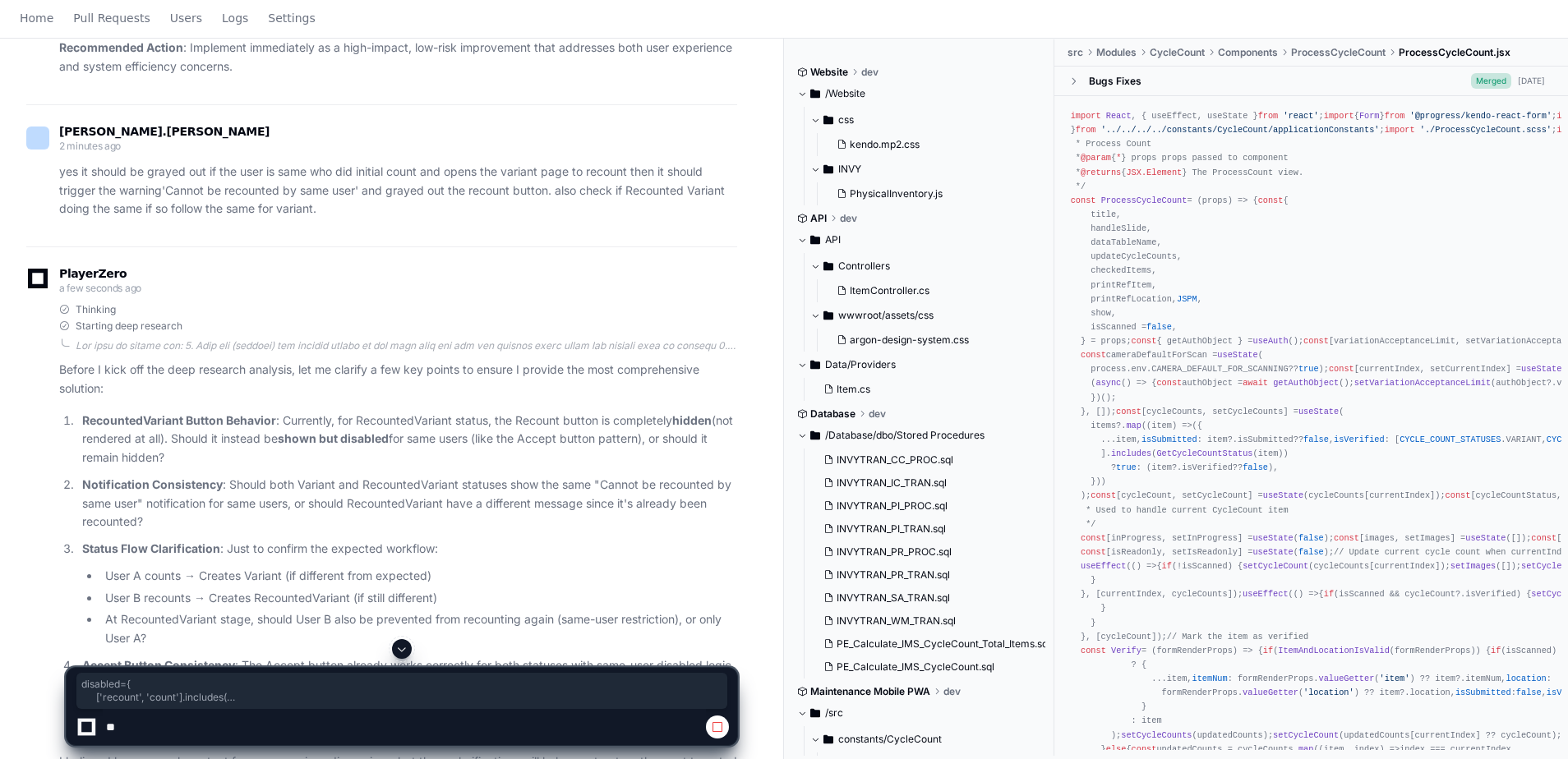
scroll to position [674, 0]
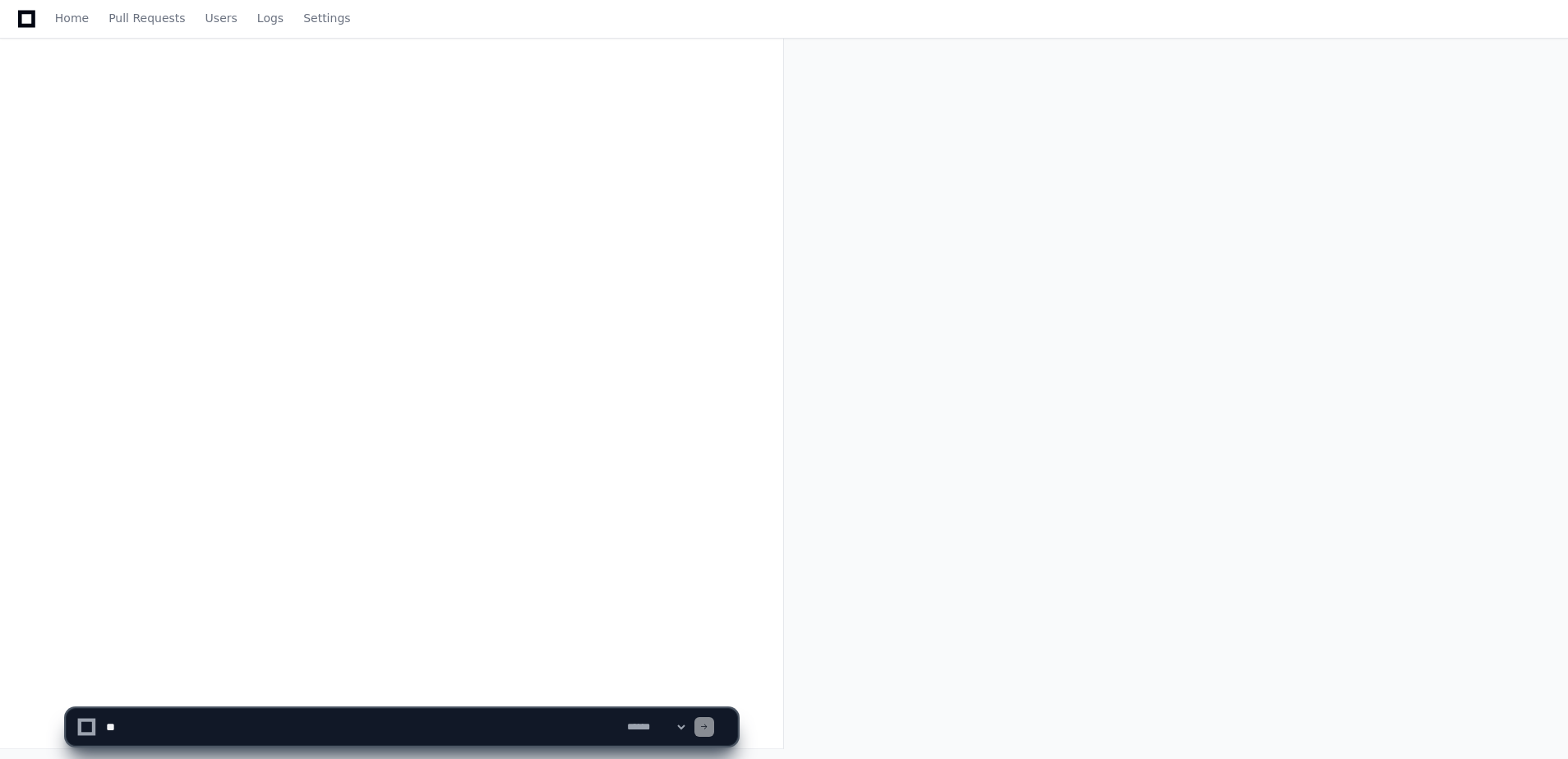
scroll to position [267, 0]
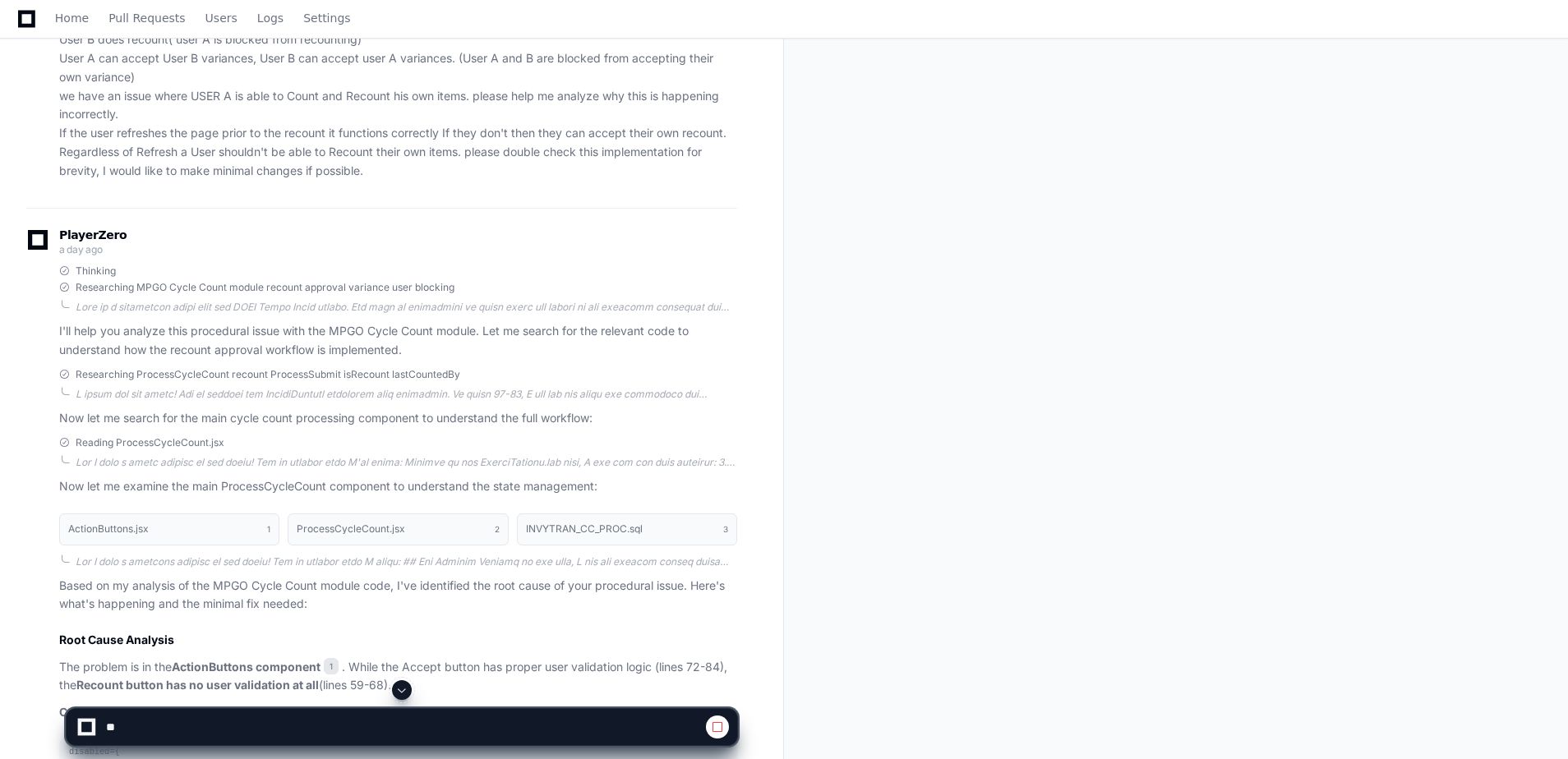
click at [405, 692] on span at bounding box center [402, 690] width 13 height 13
click at [407, 691] on span at bounding box center [402, 690] width 13 height 13
click at [399, 684] on button at bounding box center [402, 690] width 20 height 20
click at [399, 697] on button at bounding box center [402, 690] width 20 height 20
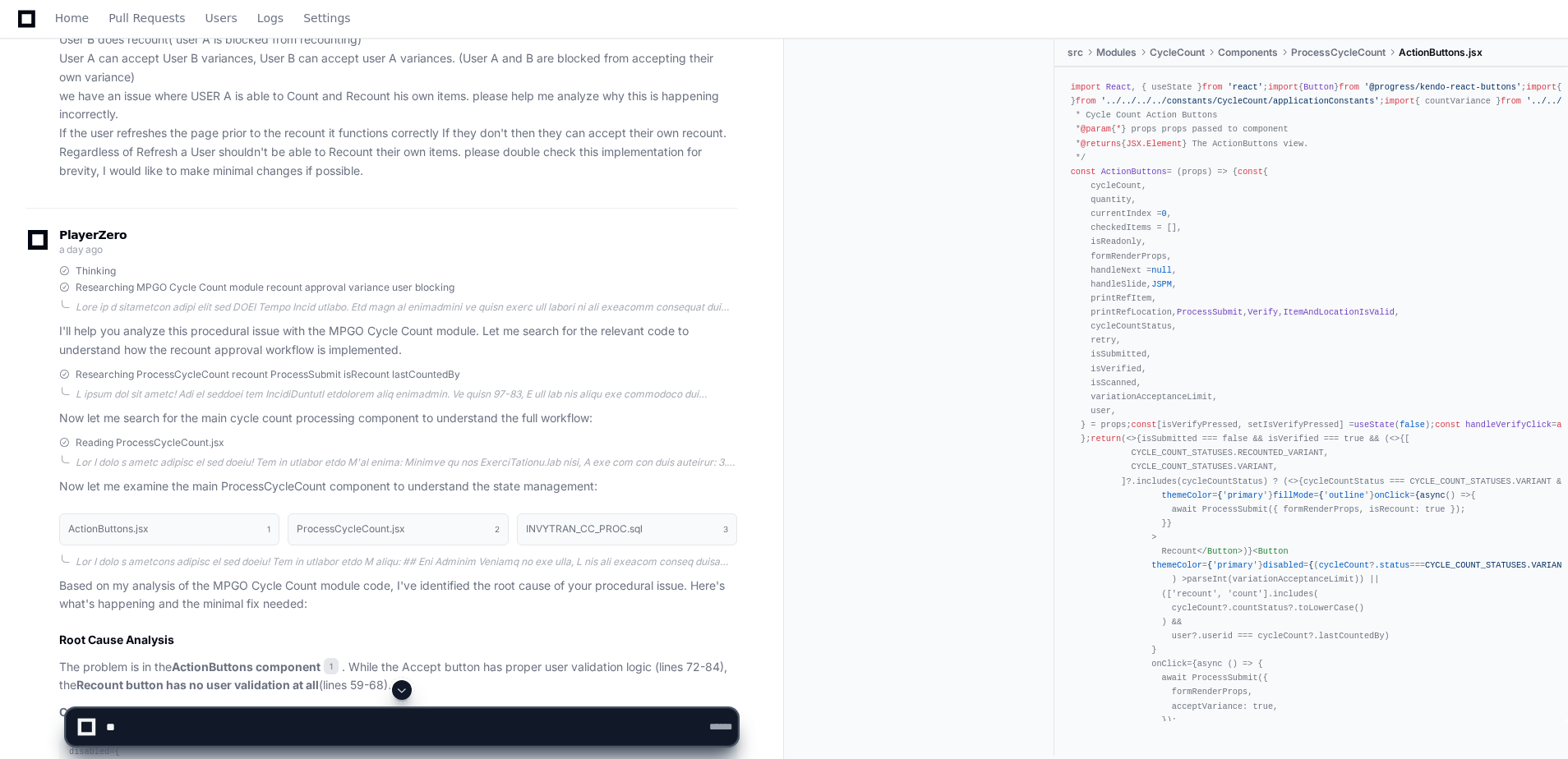
click at [406, 690] on span at bounding box center [402, 690] width 13 height 13
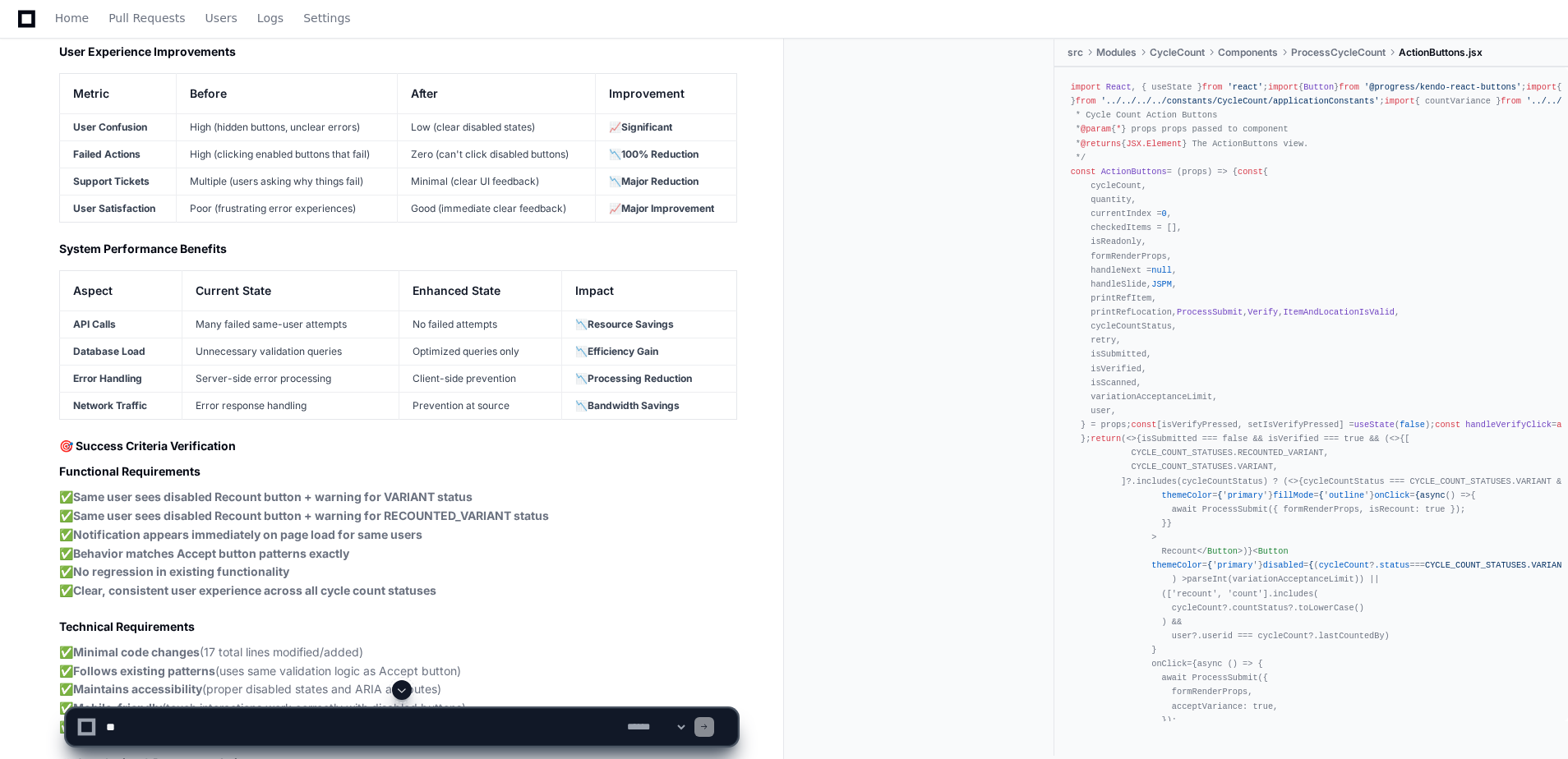
scroll to position [38056, 0]
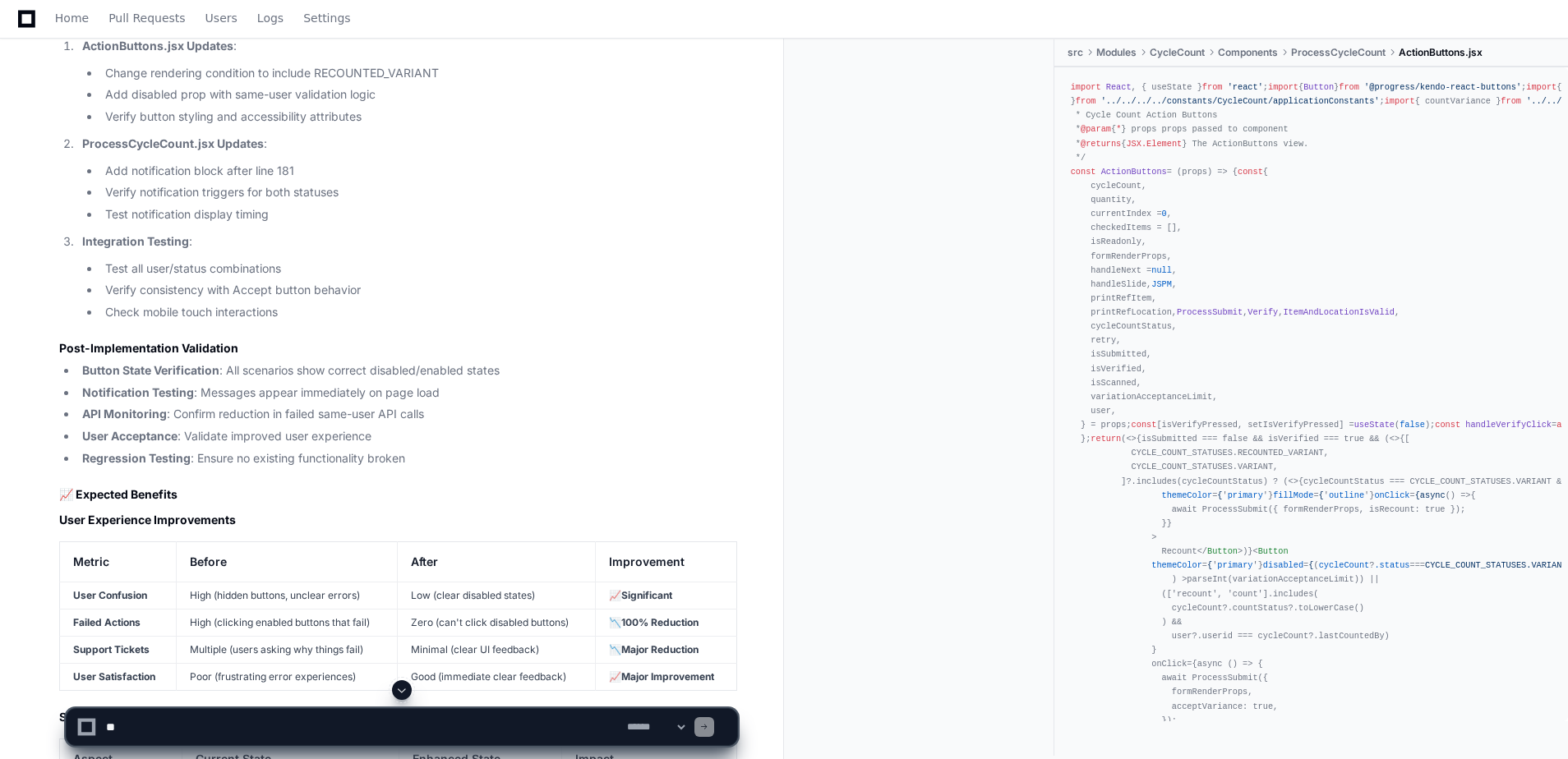
click at [1567, 38] on div "Home Pull Requests Users Logs Settings" at bounding box center [784, 19] width 1568 height 39
